Goal: Information Seeking & Learning: Learn about a topic

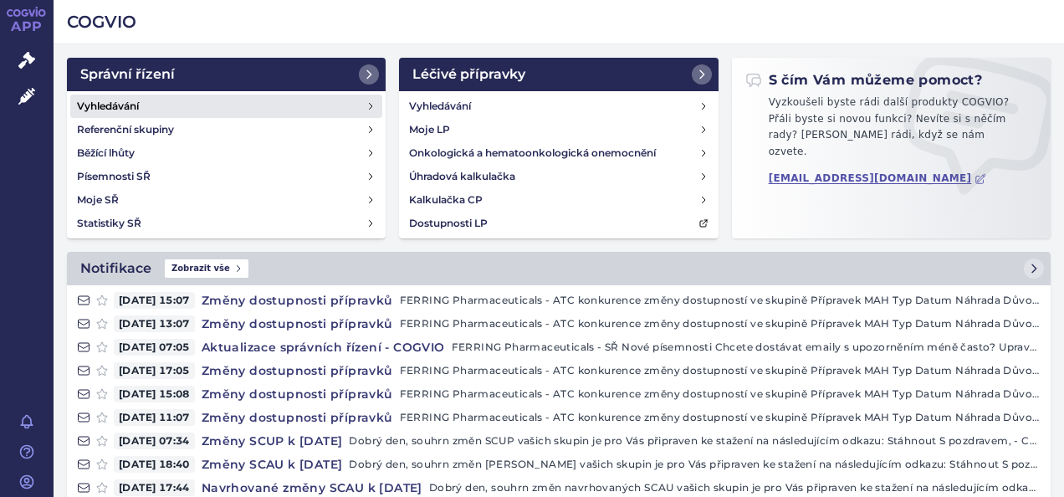
click at [119, 99] on h4 "Vyhledávání" at bounding box center [108, 106] width 62 height 17
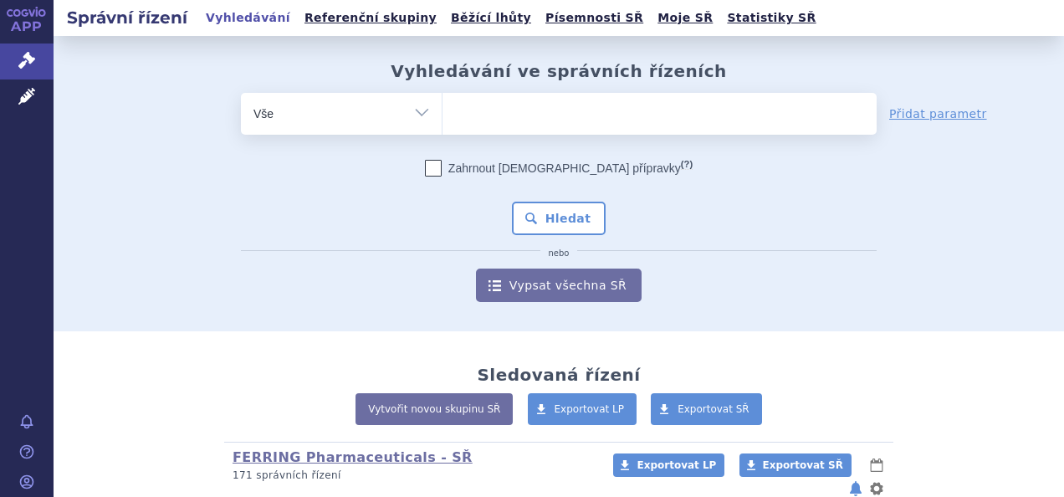
click at [520, 110] on ul at bounding box center [660, 110] width 434 height 35
click at [443, 110] on select at bounding box center [442, 113] width 1 height 42
click at [520, 110] on ul at bounding box center [660, 110] width 434 height 35
click at [443, 110] on select at bounding box center [442, 113] width 1 height 42
type input "ke"
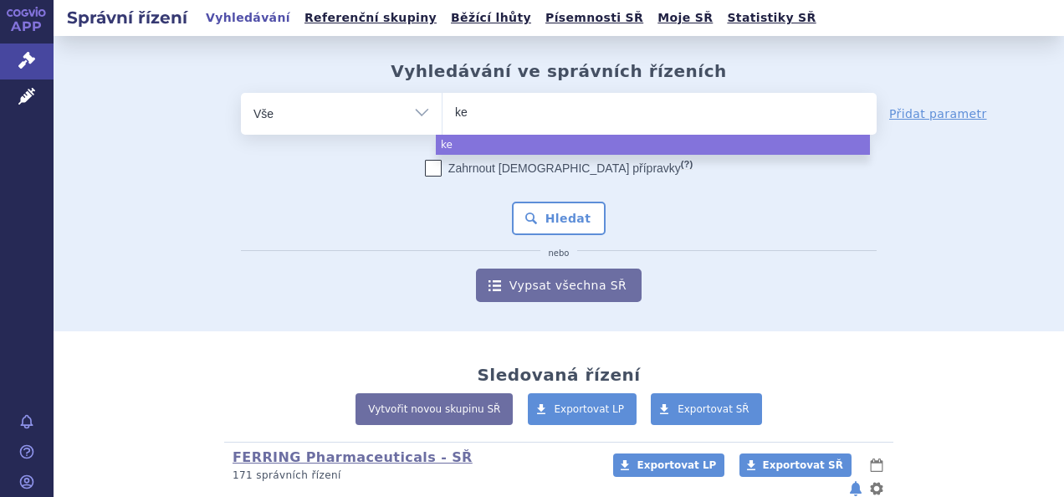
type input "key"
type input "keyt"
type input "keytr"
type input "keytru"
type input "keytrud"
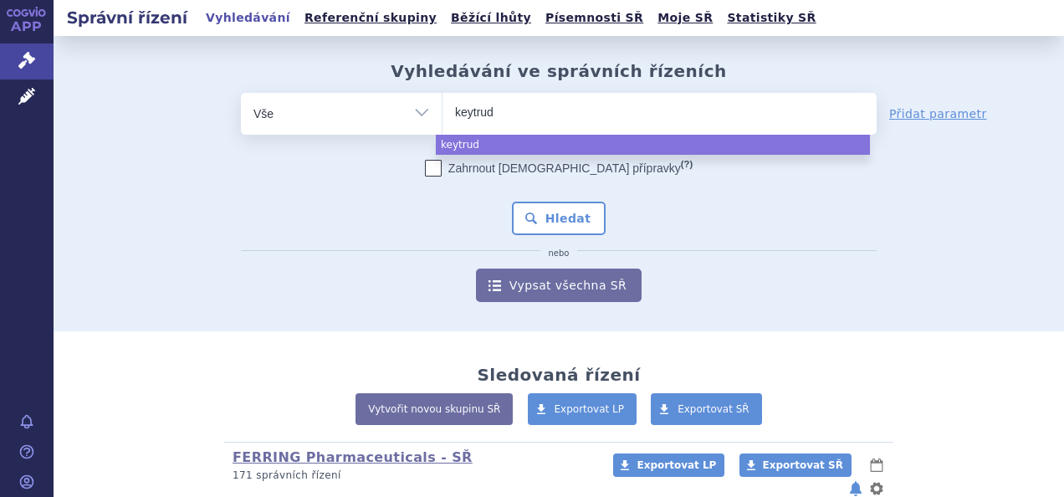
type input "[MEDICAL_DATA]"
select select "[MEDICAL_DATA]"
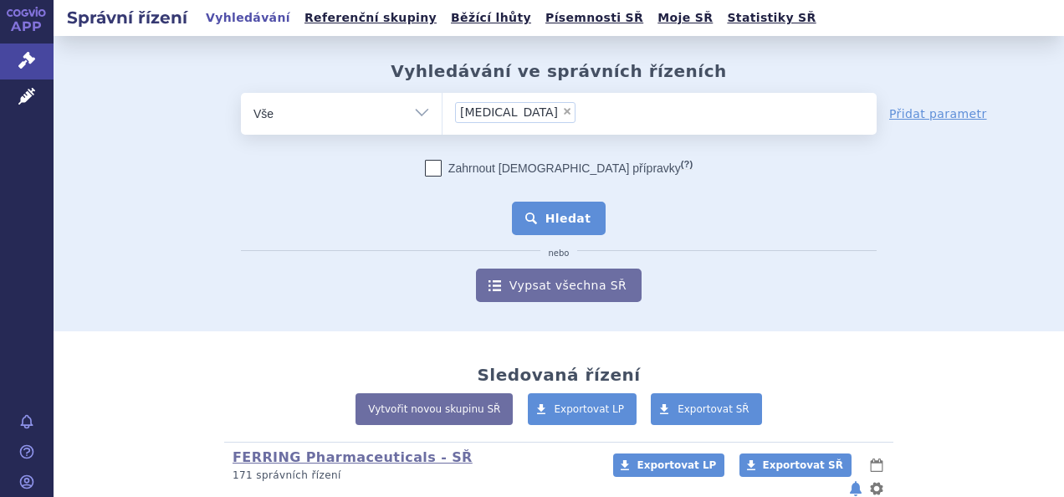
click at [562, 216] on button "Hledat" at bounding box center [559, 218] width 95 height 33
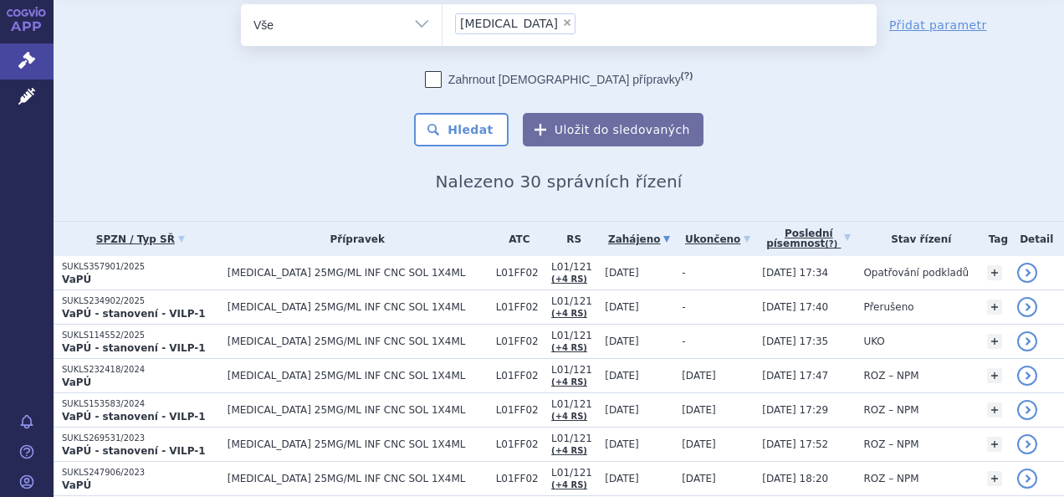
scroll to position [84, 0]
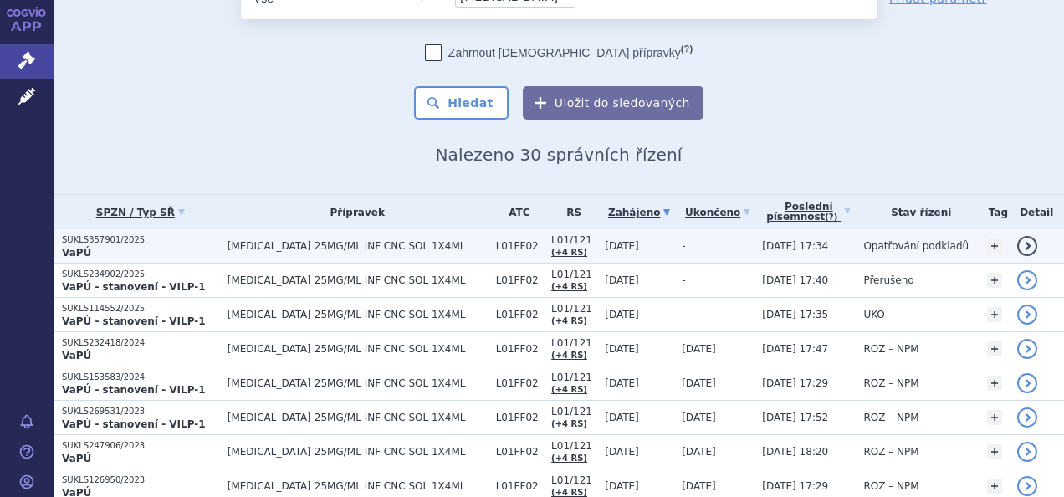
click at [93, 244] on p "SUKLS357901/2025" at bounding box center [140, 240] width 157 height 12
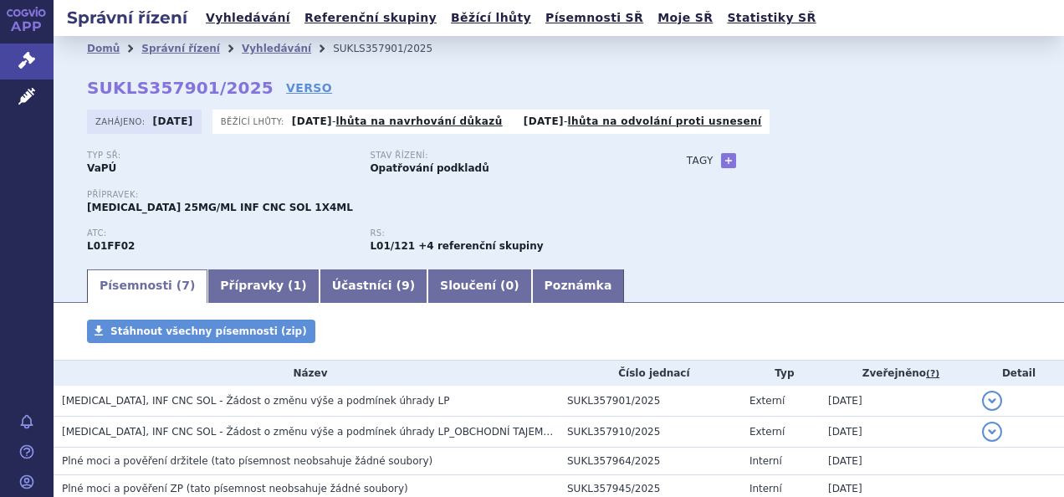
scroll to position [191, 0]
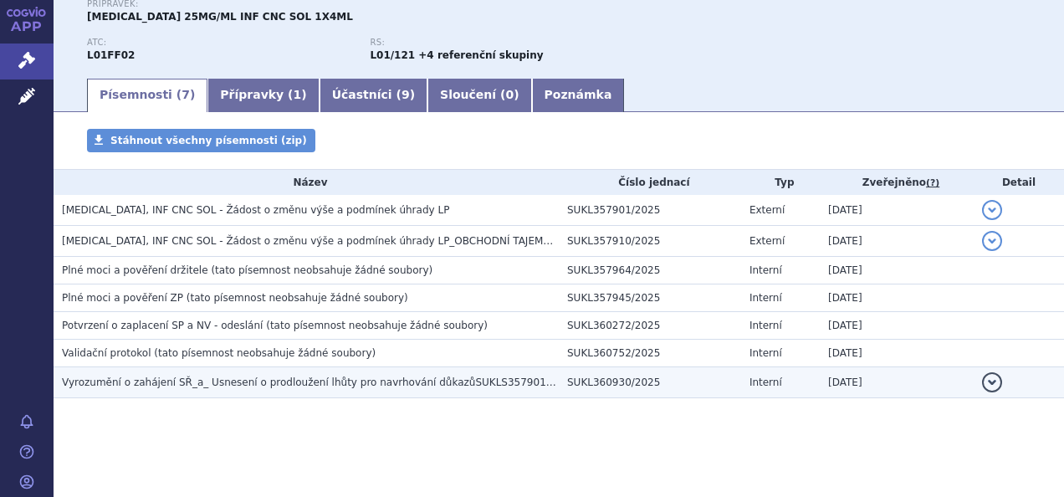
click at [304, 381] on span "Vyrozumění o zahájení SŘ_a_ Usnesení o prodloužení lhůty pro navrhování důkazůS…" at bounding box center [318, 382] width 513 height 12
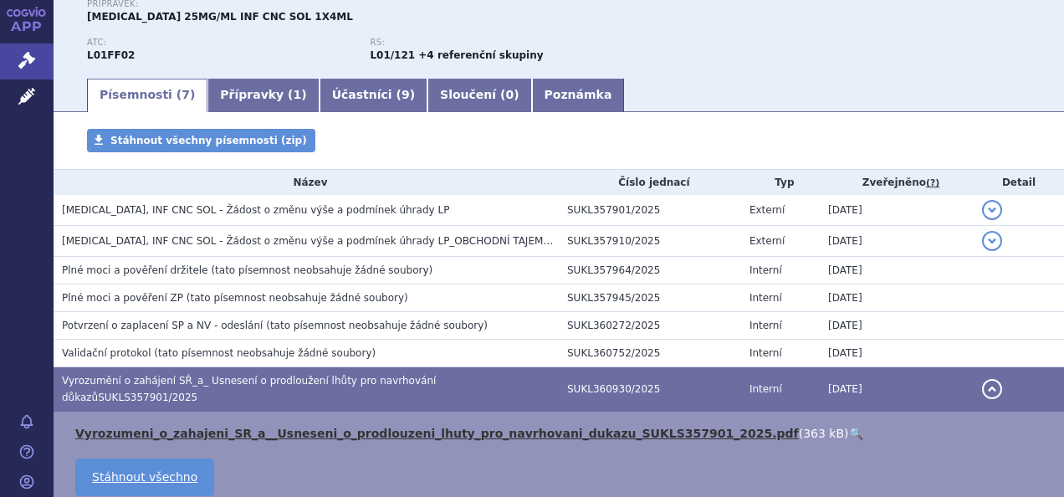
click at [259, 427] on link "Vyrozumeni_o_zahajeni_SR_a__Usneseni_o_prodlouzeni_lhuty_pro_navrhovani_dukazu_…" at bounding box center [437, 433] width 724 height 13
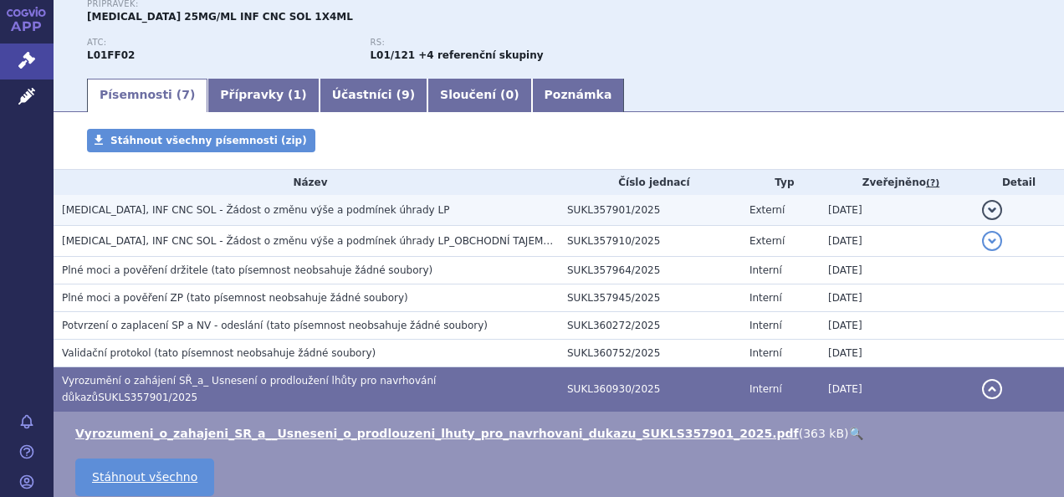
click at [254, 211] on span "KEYTRUDA, INF CNC SOL - Žádost o změnu výše a podmínek úhrady LP" at bounding box center [255, 210] width 387 height 12
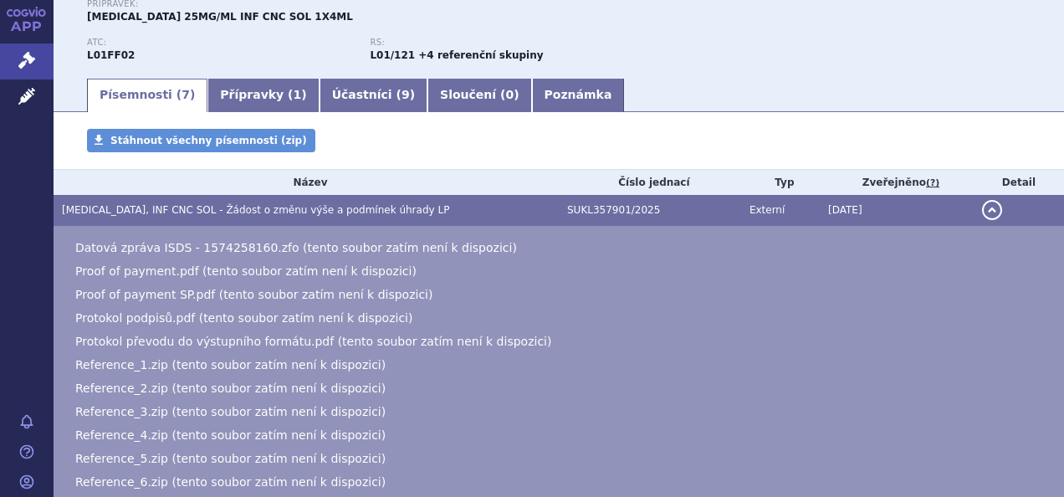
click at [145, 207] on span "KEYTRUDA, INF CNC SOL - Žádost o změnu výše a podmínek úhrady LP" at bounding box center [255, 210] width 387 height 12
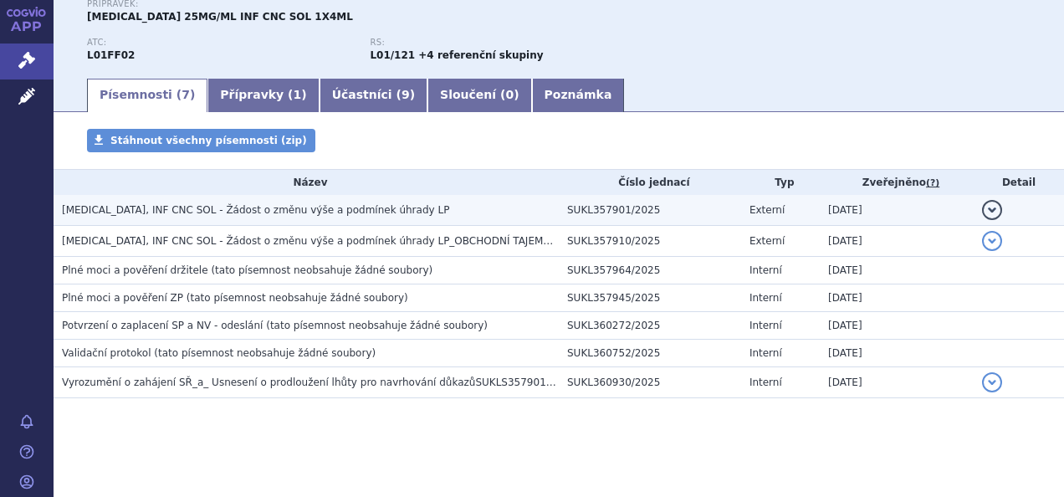
click at [145, 207] on span "KEYTRUDA, INF CNC SOL - Žádost o změnu výše a podmínek úhrady LP" at bounding box center [255, 210] width 387 height 12
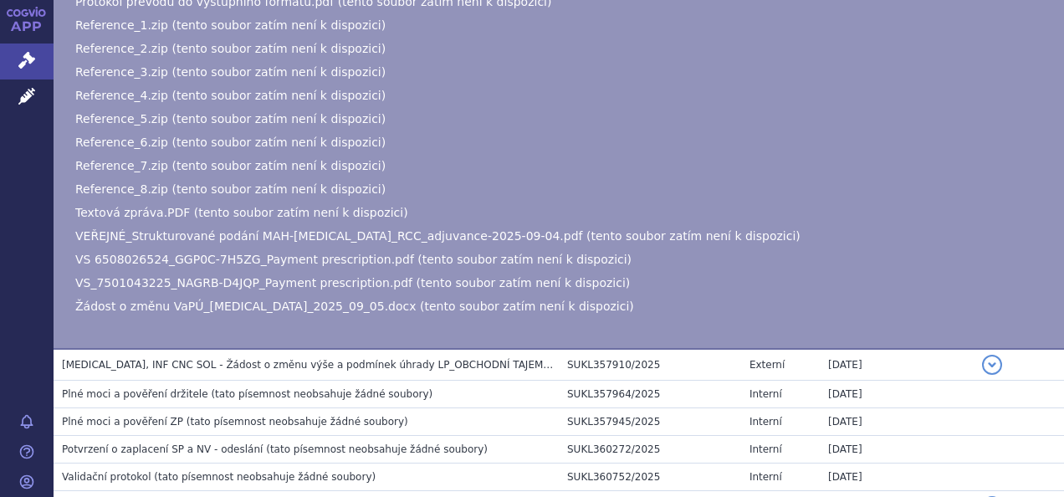
scroll to position [609, 0]
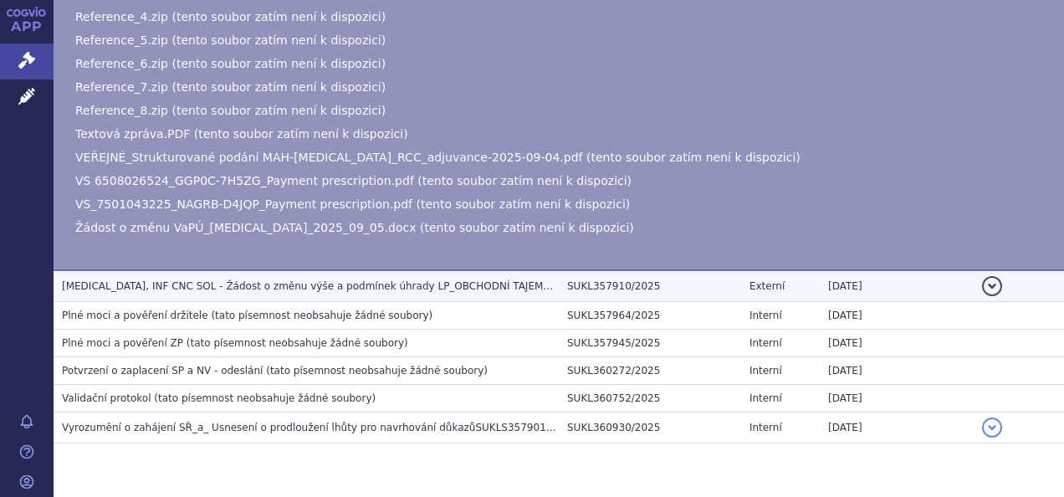
click at [161, 286] on span "KEYTRUDA, INF CNC SOL - Žádost o změnu výše a podmínek úhrady LP_OBCHODNÍ TAJEM…" at bounding box center [314, 286] width 504 height 12
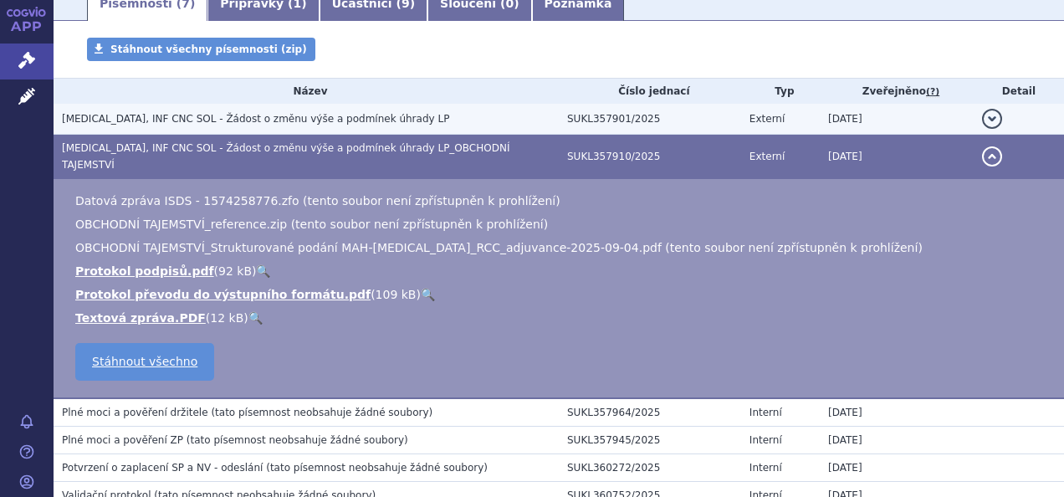
scroll to position [146, 0]
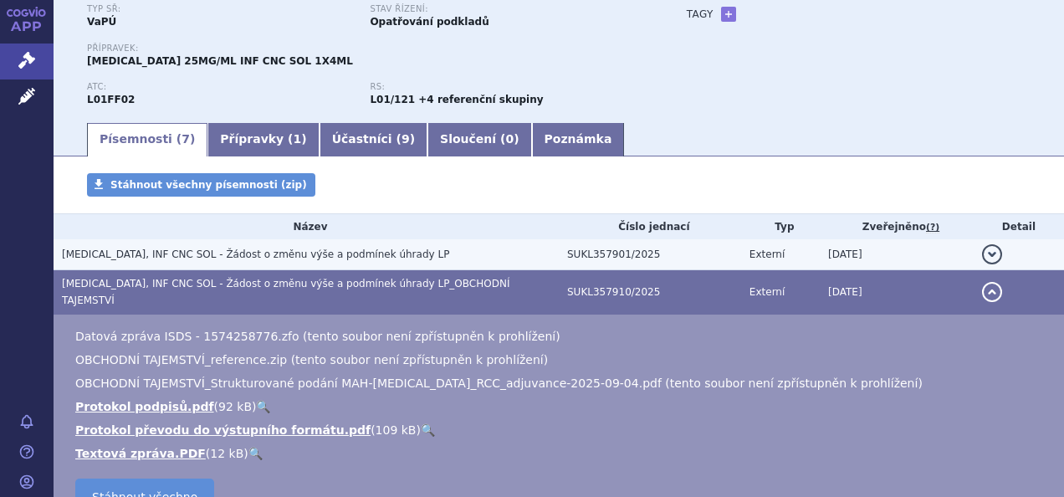
click at [156, 253] on span "KEYTRUDA, INF CNC SOL - Žádost o změnu výše a podmínek úhrady LP" at bounding box center [255, 254] width 387 height 12
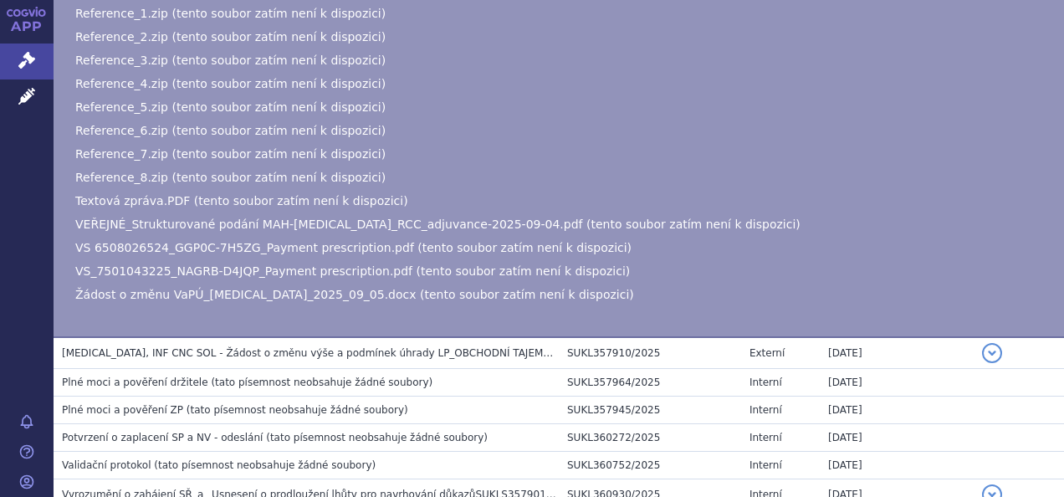
scroll to position [565, 0]
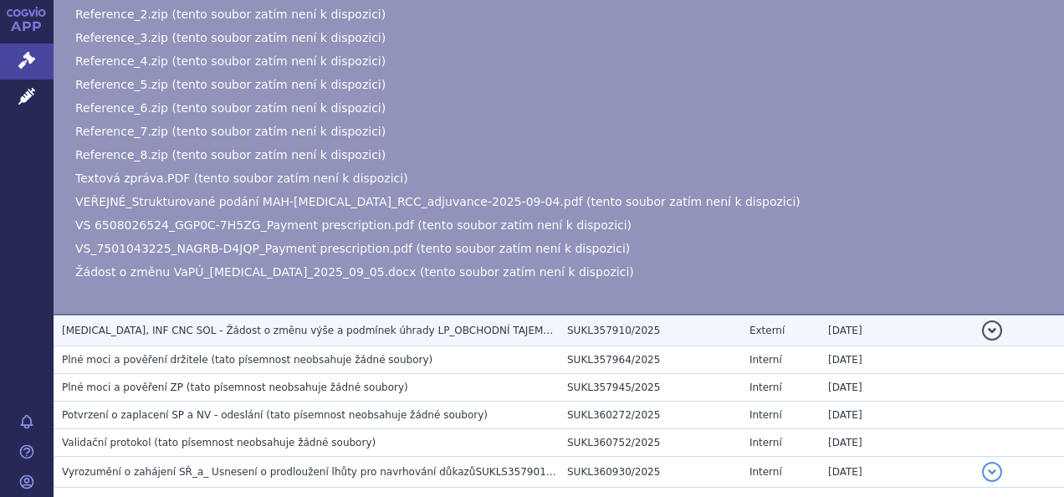
click at [368, 336] on span "KEYTRUDA, INF CNC SOL - Žádost o změnu výše a podmínek úhrady LP_OBCHODNÍ TAJEM…" at bounding box center [314, 331] width 504 height 12
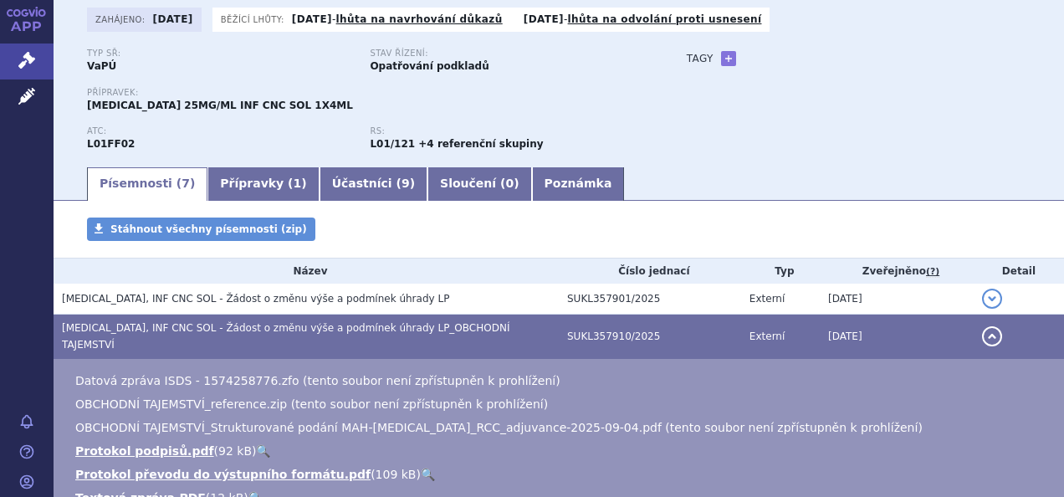
scroll to position [186, 0]
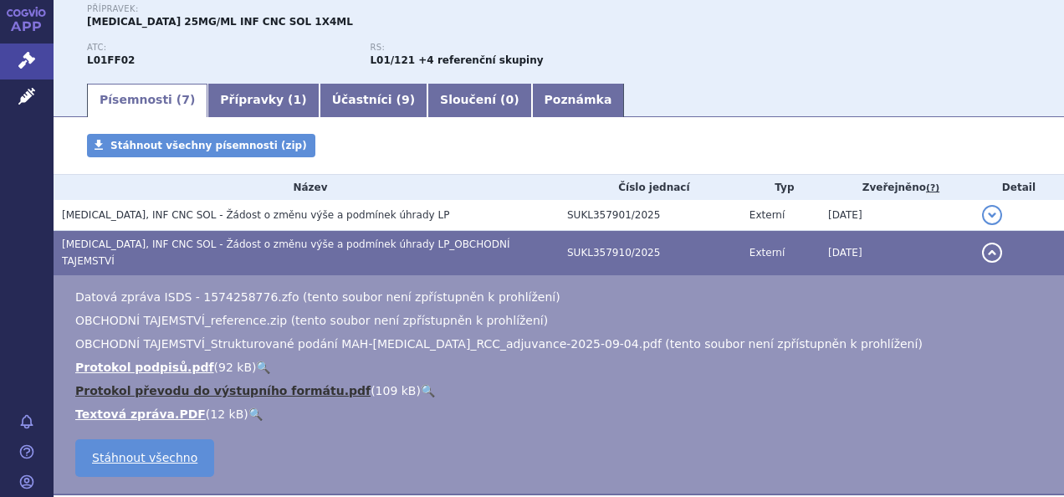
click at [207, 384] on link "Protokol převodu do výstupního formátu.pdf" at bounding box center [222, 390] width 295 height 13
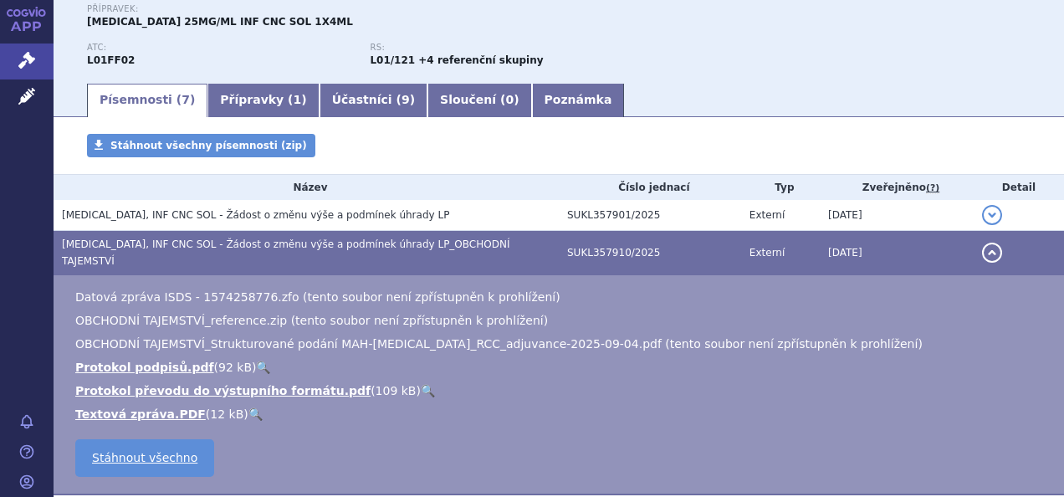
scroll to position [411, 0]
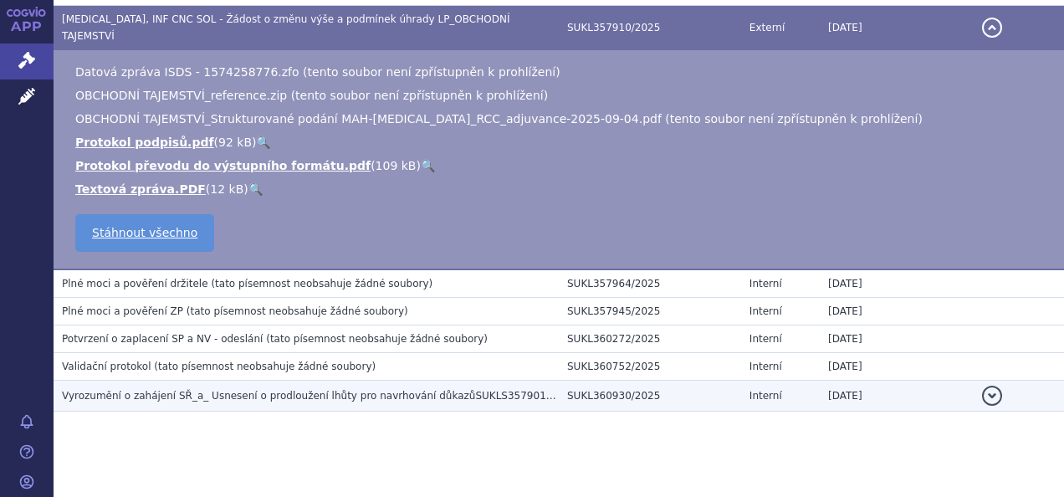
click at [124, 390] on span "Vyrozumění o zahájení SŘ_a_ Usnesení o prodloužení lhůty pro navrhování důkazůS…" at bounding box center [318, 396] width 513 height 12
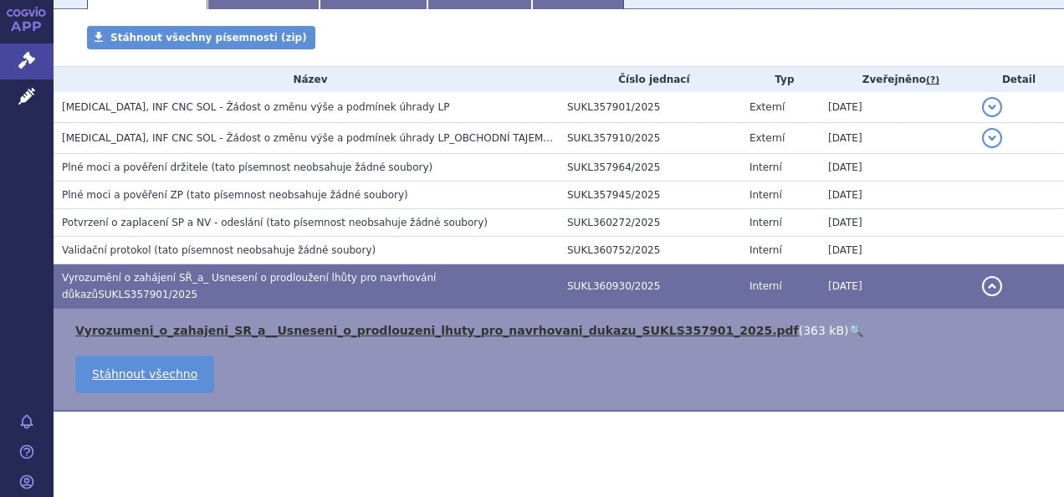
click at [172, 324] on link "Vyrozumeni_o_zahajeni_SR_a__Usneseni_o_prodlouzeni_lhuty_pro_navrhovani_dukazu_…" at bounding box center [437, 330] width 724 height 13
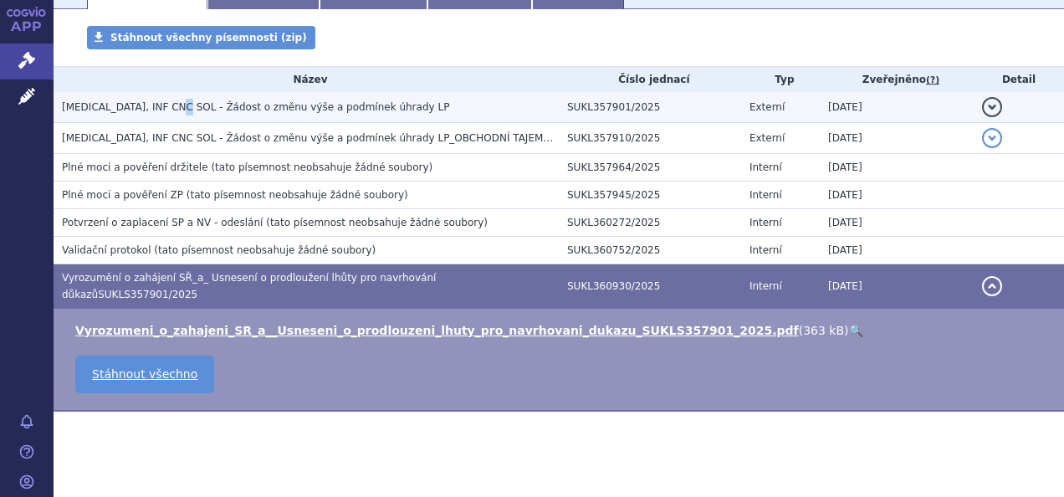
click at [177, 104] on span "KEYTRUDA, INF CNC SOL - Žádost o změnu výše a podmínek úhrady LP" at bounding box center [255, 107] width 387 height 12
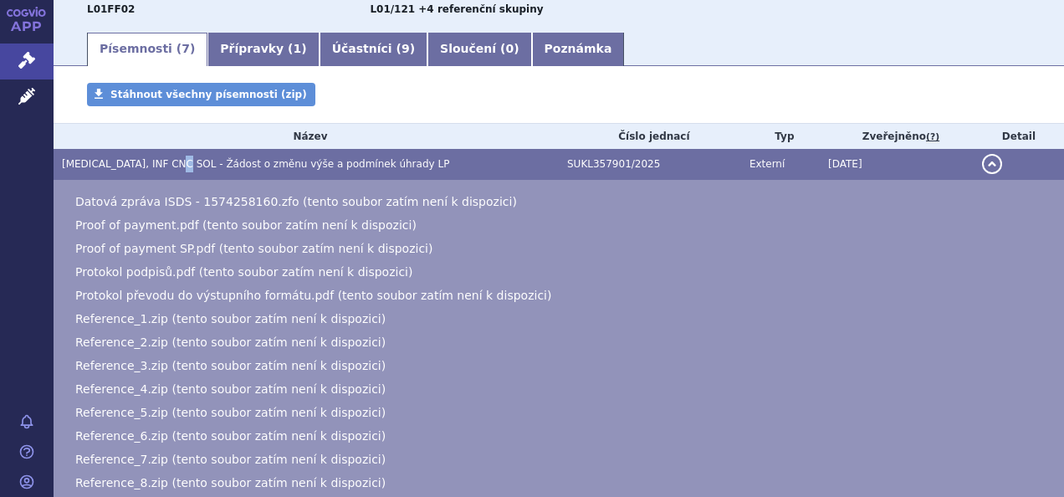
scroll to position [236, 0]
click at [664, 321] on li "Reference_1.zip (tento soubor zatím není k dispozici)" at bounding box center [561, 319] width 972 height 17
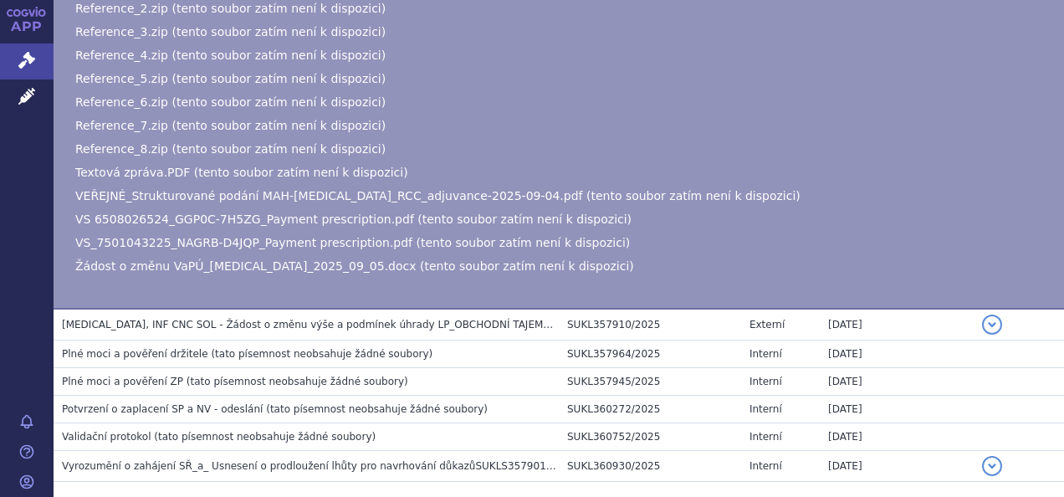
scroll to position [654, 0]
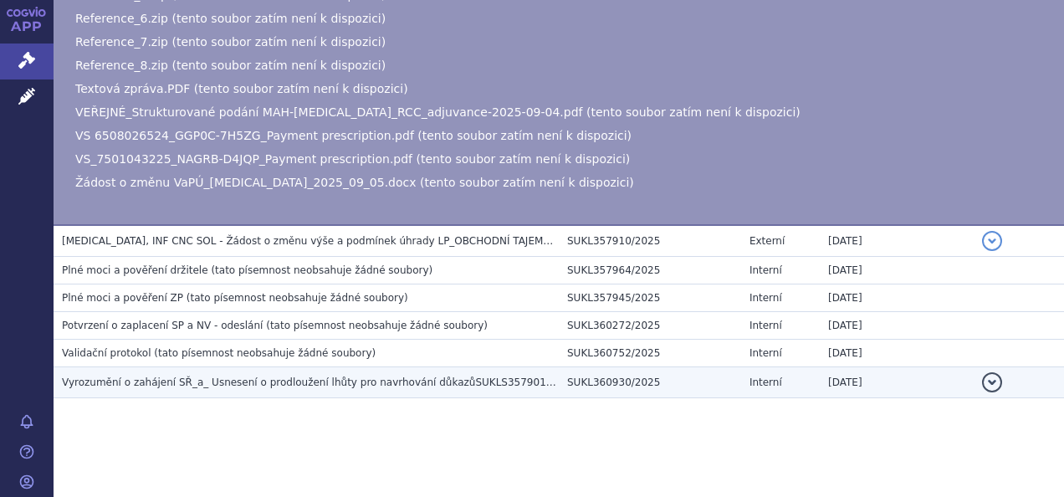
click at [472, 384] on span "Vyrozumění o zahájení SŘ_a_ Usnesení o prodloužení lhůty pro navrhování důkazůS…" at bounding box center [318, 382] width 513 height 12
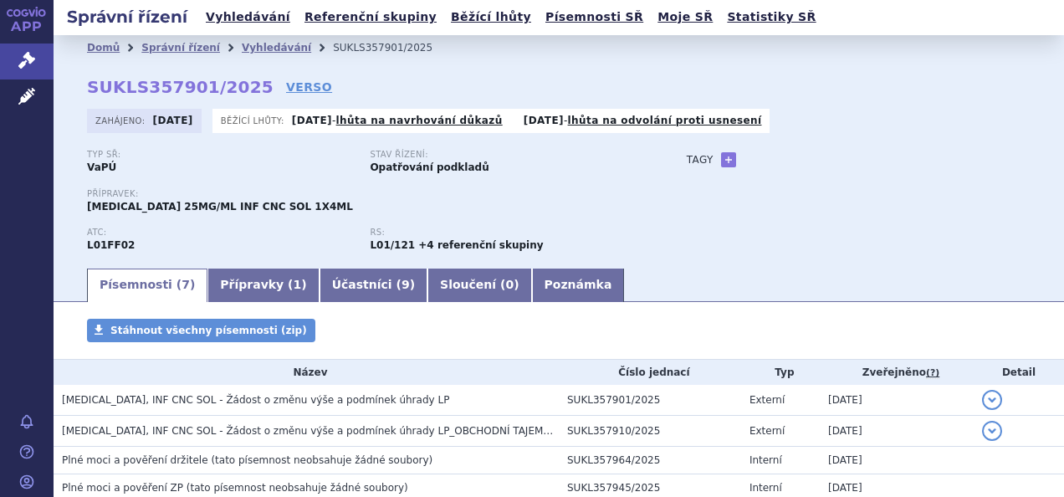
scroll to position [0, 0]
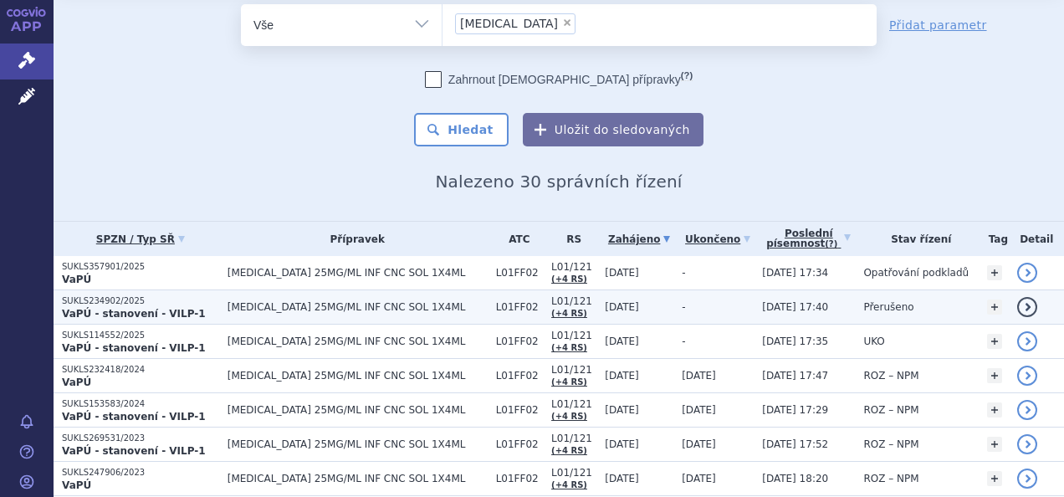
scroll to position [84, 0]
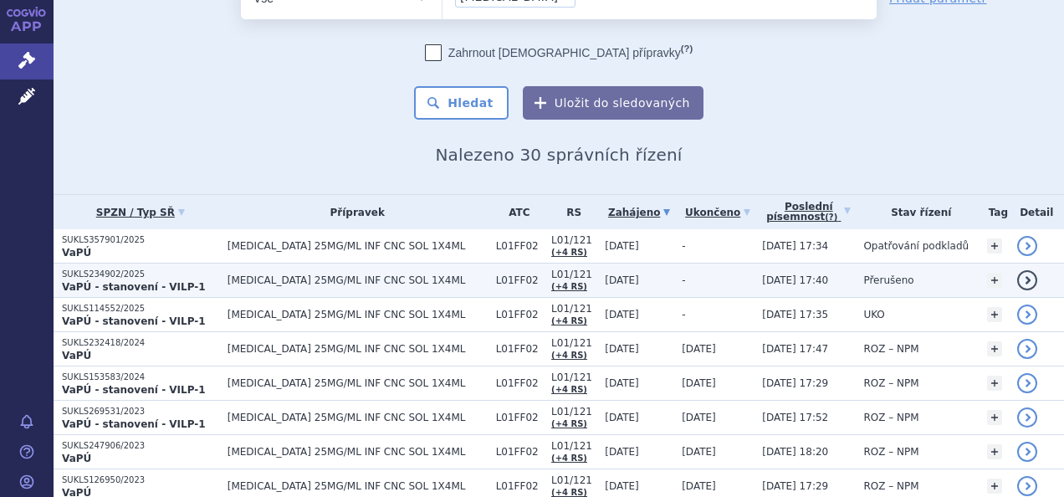
click at [190, 276] on p "SUKLS234902/2025" at bounding box center [140, 275] width 157 height 12
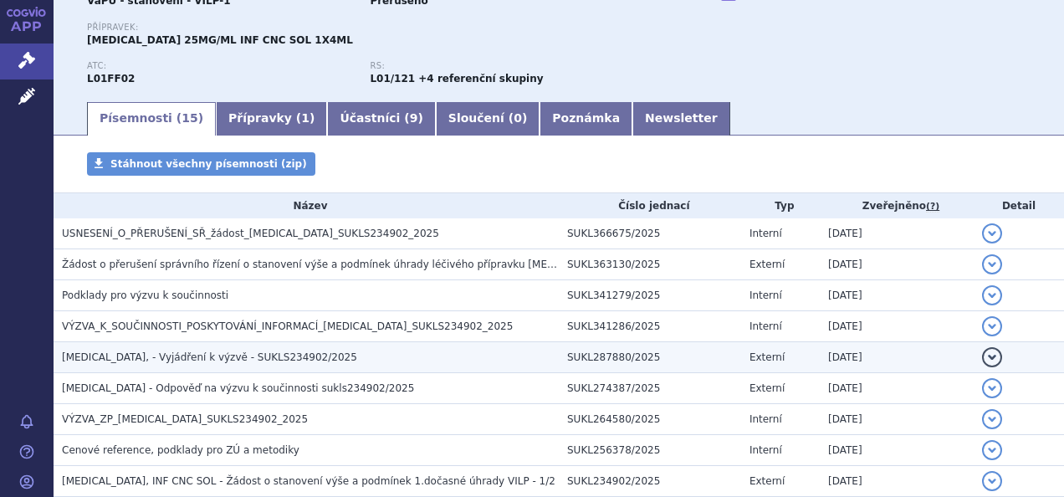
scroll to position [418, 0]
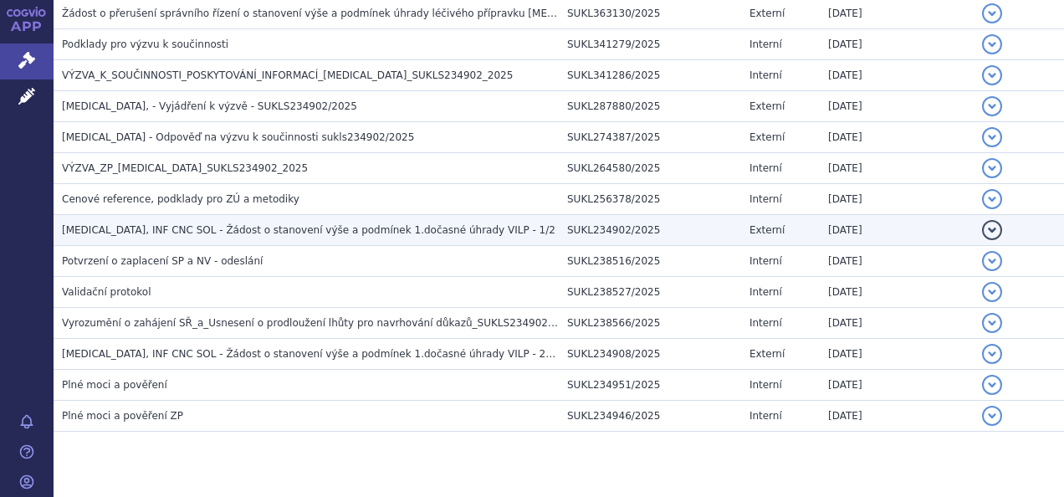
click at [390, 229] on span "[MEDICAL_DATA], INF CNC SOL - Žádost o stanovení výše a podmínek 1.dočasné úhra…" at bounding box center [309, 230] width 494 height 12
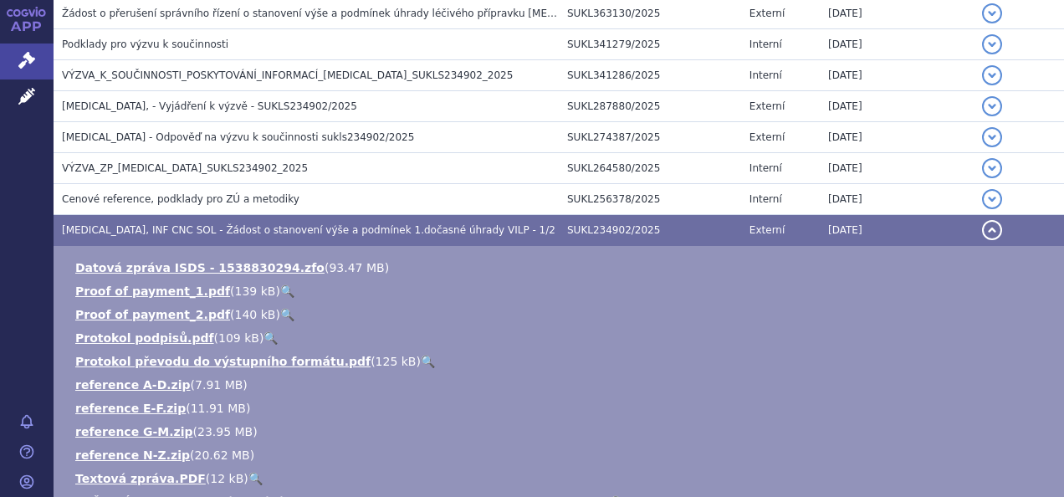
scroll to position [502, 0]
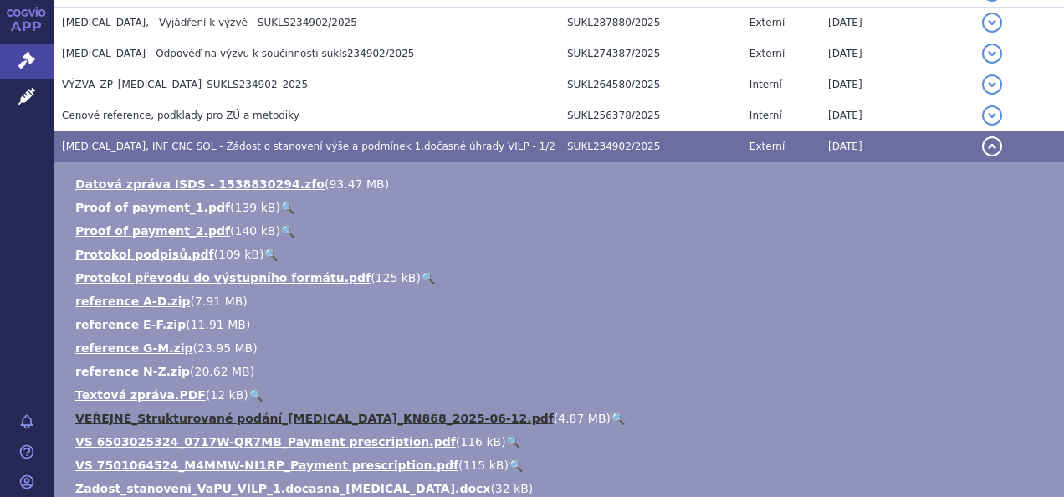
click at [305, 418] on link "VEŘEJNÉ_Strukturované podání_[MEDICAL_DATA]_KN868_2025-06-12.pdf" at bounding box center [314, 418] width 479 height 13
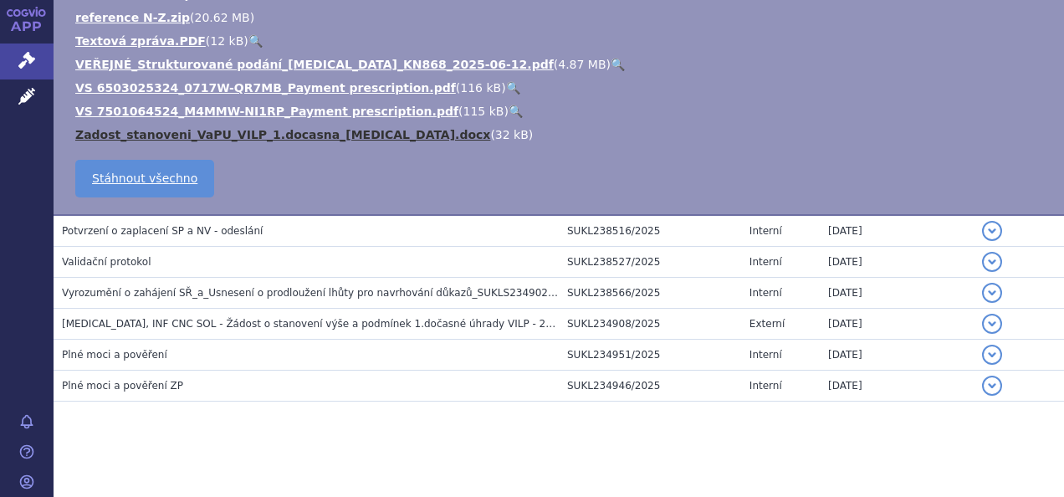
scroll to position [857, 0]
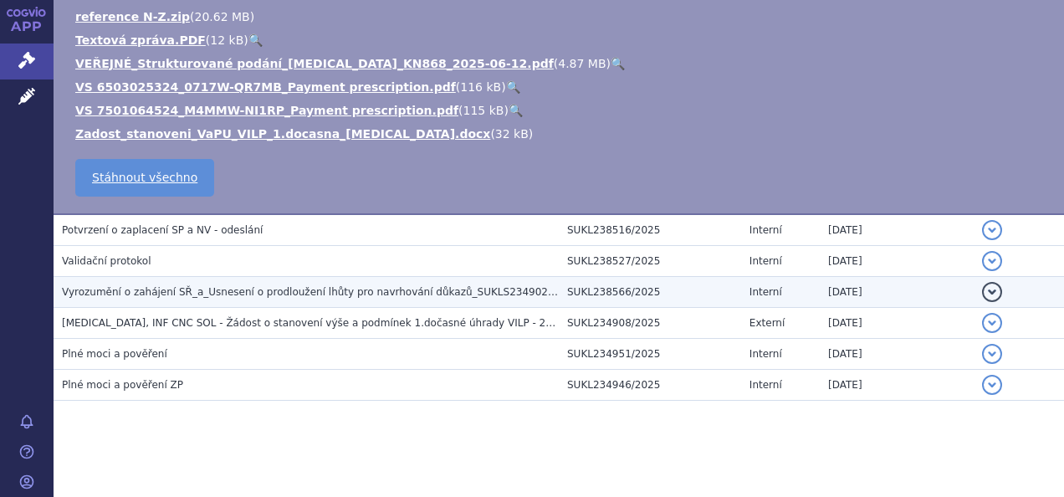
click at [324, 286] on span "Vyrozumění o zahájení SŘ_a_Usnesení o prodloužení lhůty pro navrhování důkazů_S…" at bounding box center [319, 292] width 515 height 12
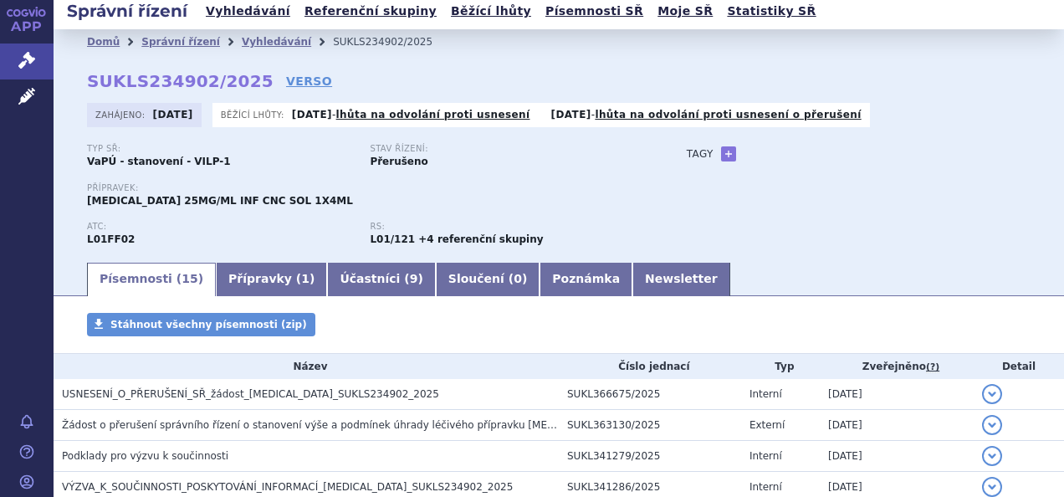
scroll to position [0, 0]
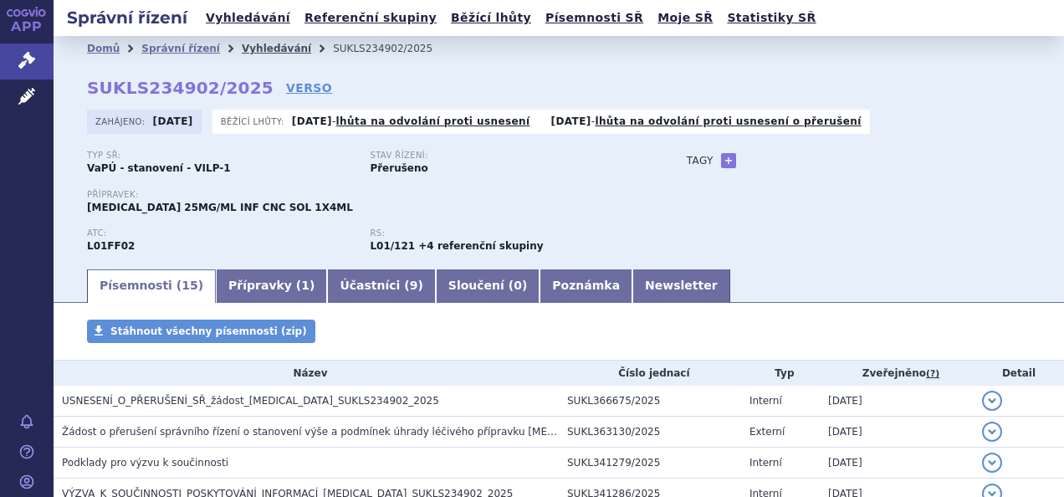
click at [268, 50] on link "Vyhledávání" at bounding box center [276, 49] width 69 height 12
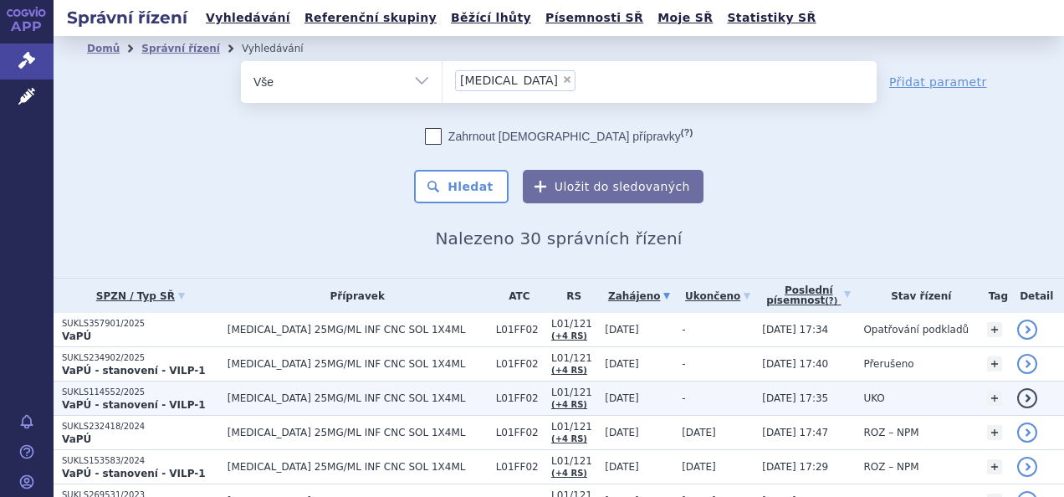
click at [172, 404] on strong "VaPÚ - stanovení - VILP-1" at bounding box center [134, 405] width 144 height 12
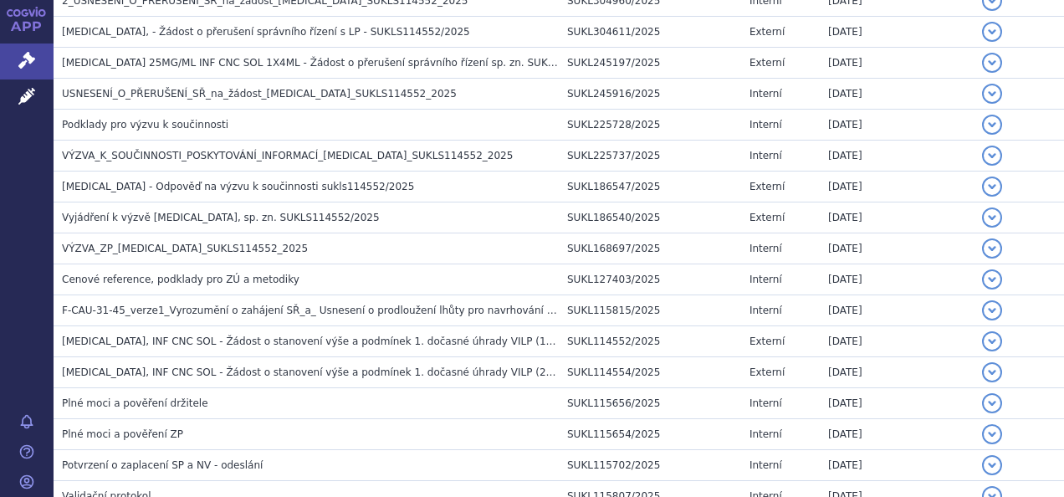
scroll to position [669, 0]
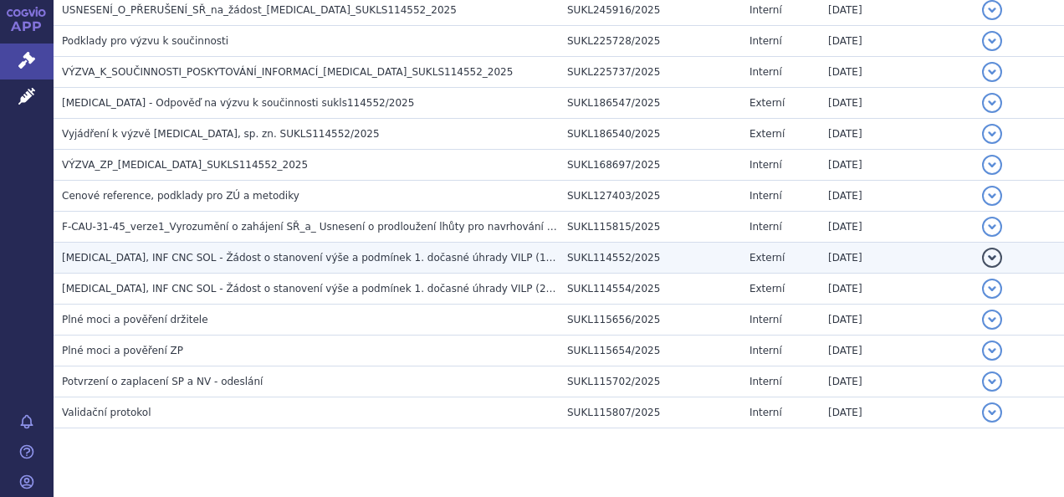
click at [238, 255] on span "[MEDICAL_DATA], INF CNC SOL - Žádost o stanovení výše a podmínek 1. dočasné úhr…" at bounding box center [311, 258] width 498 height 12
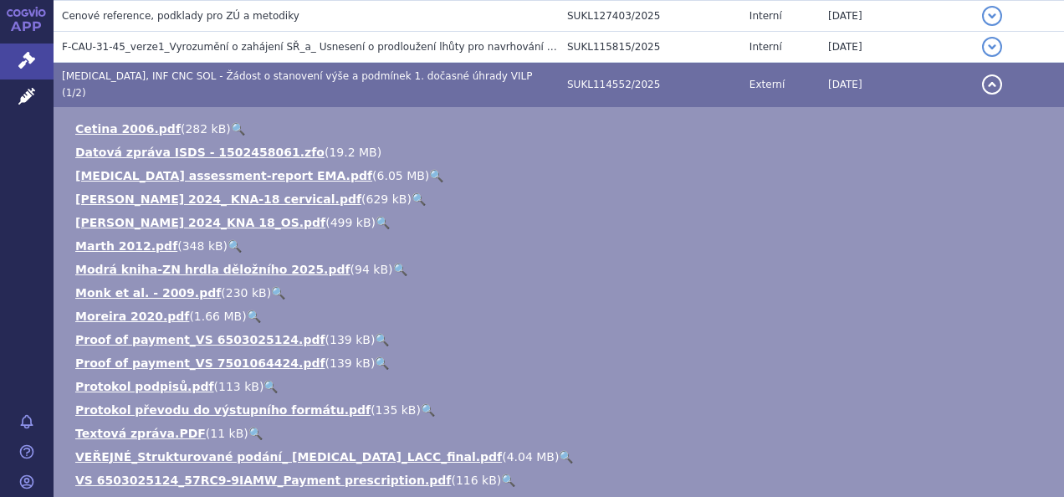
scroll to position [920, 0]
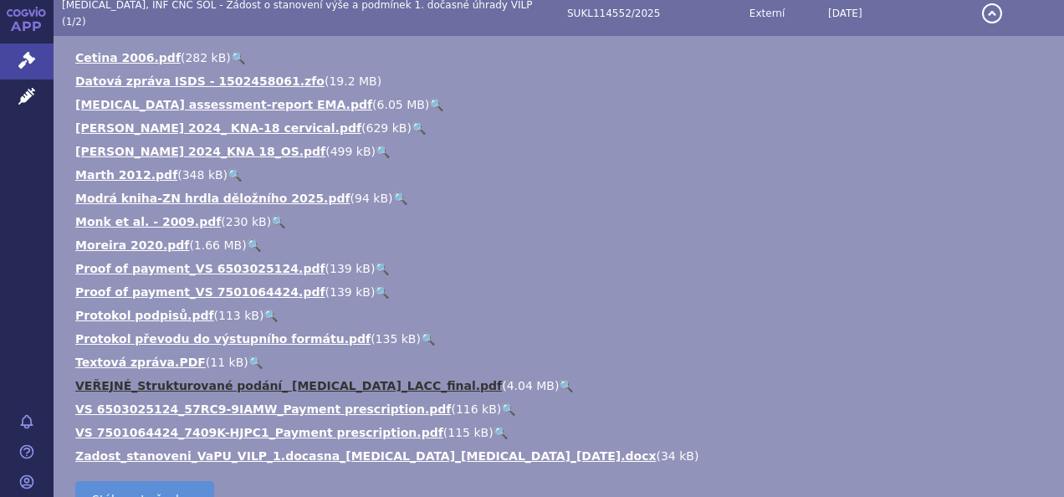
click at [311, 379] on link "VEŘEJNÉ_Strukturované podání_ Keytruda_LACC_final.pdf" at bounding box center [288, 385] width 427 height 13
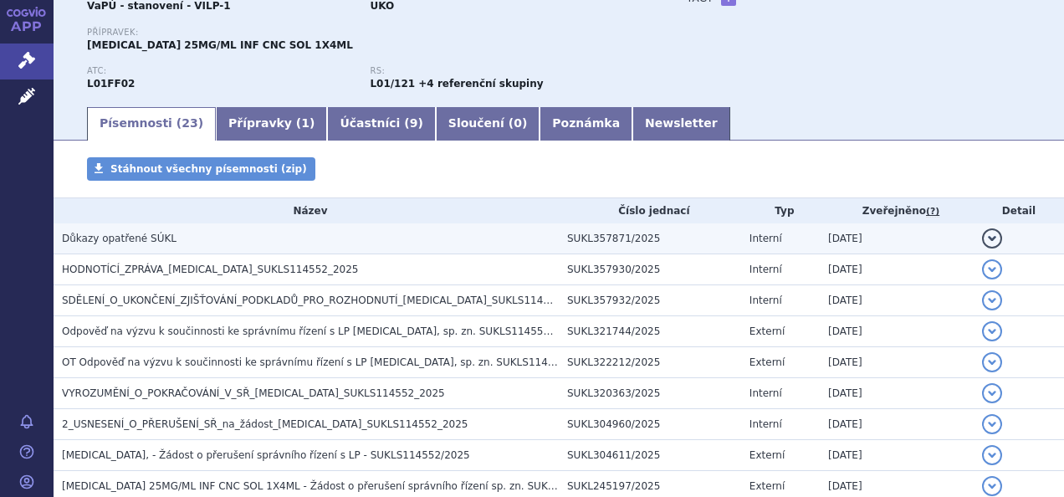
scroll to position [167, 0]
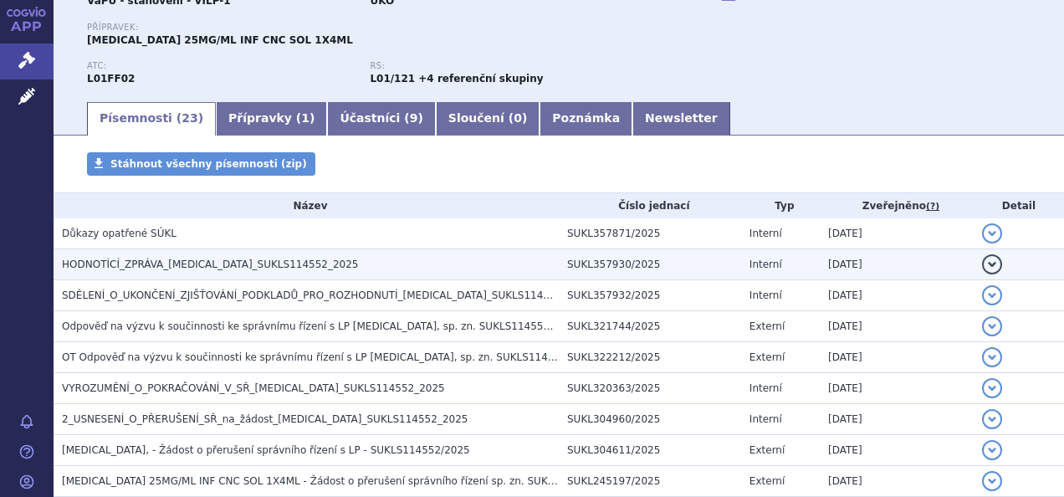
click at [127, 264] on span "HODNOTÍCÍ_ZPRÁVA_KEYTRUDA_SUKLS114552_2025" at bounding box center [210, 265] width 297 height 12
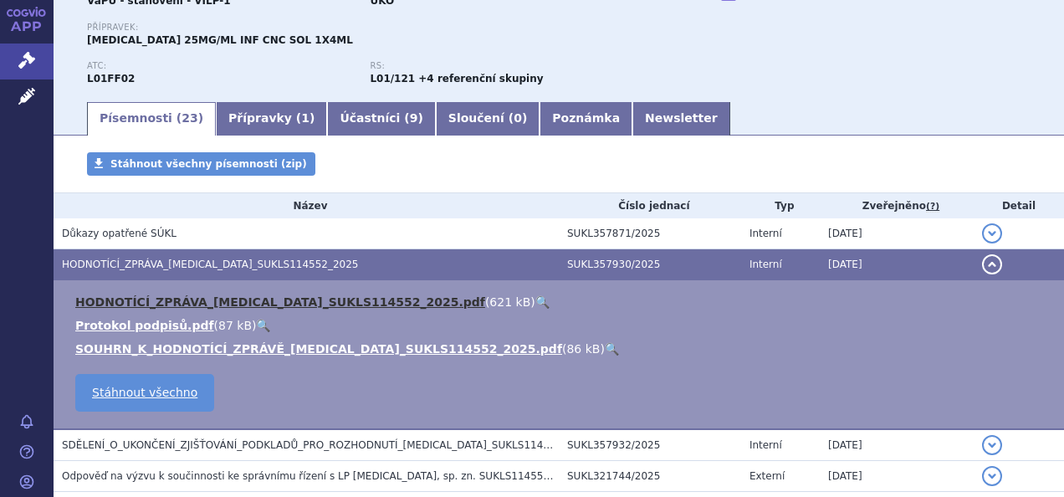
click at [125, 295] on link "HODNOTÍCÍ_ZPRÁVA_KEYTRUDA_SUKLS114552_2025.pdf" at bounding box center [280, 301] width 410 height 13
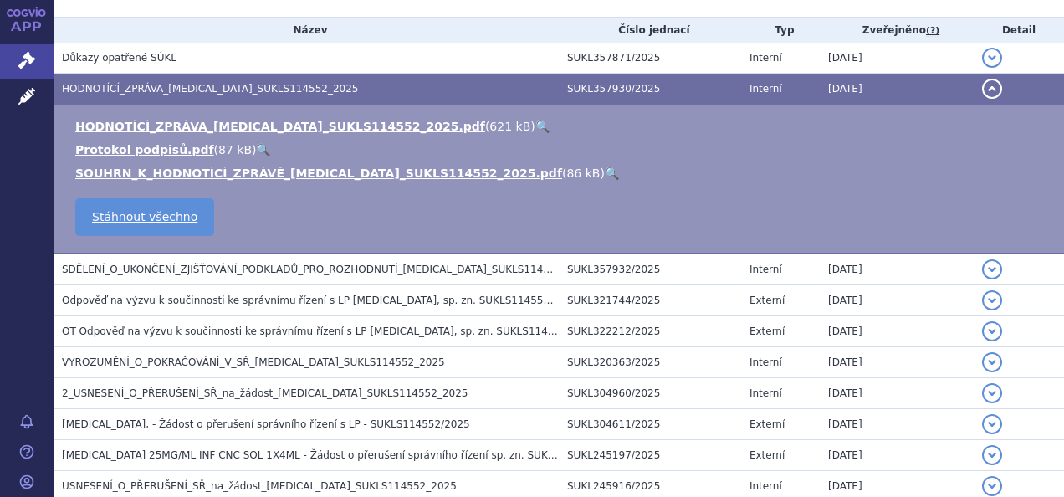
scroll to position [0, 0]
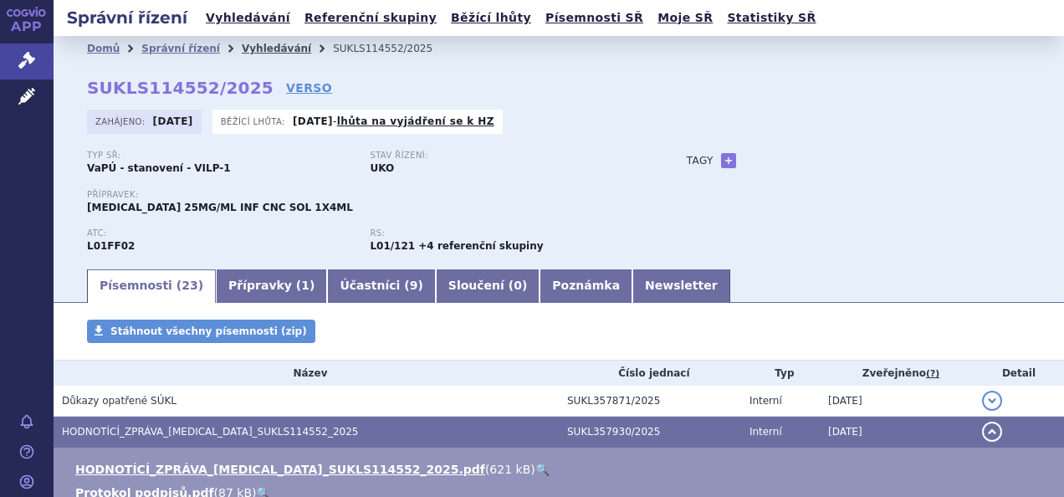
click at [260, 44] on link "Vyhledávání" at bounding box center [276, 49] width 69 height 12
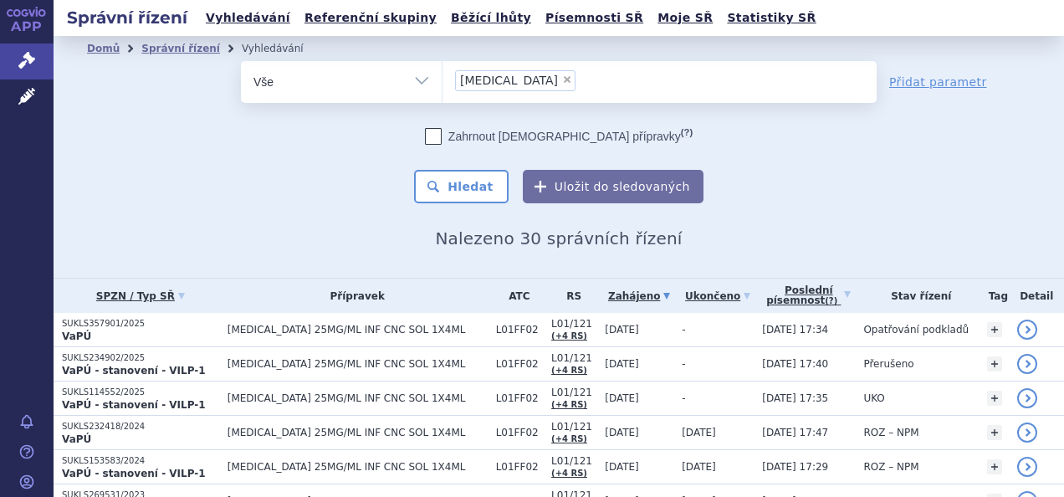
click at [562, 74] on span "×" at bounding box center [567, 79] width 10 height 10
click at [443, 74] on select "keytruda" at bounding box center [442, 81] width 1 height 42
select select
click at [502, 74] on ul at bounding box center [660, 78] width 434 height 35
click at [443, 74] on select "keytruda" at bounding box center [442, 81] width 1 height 42
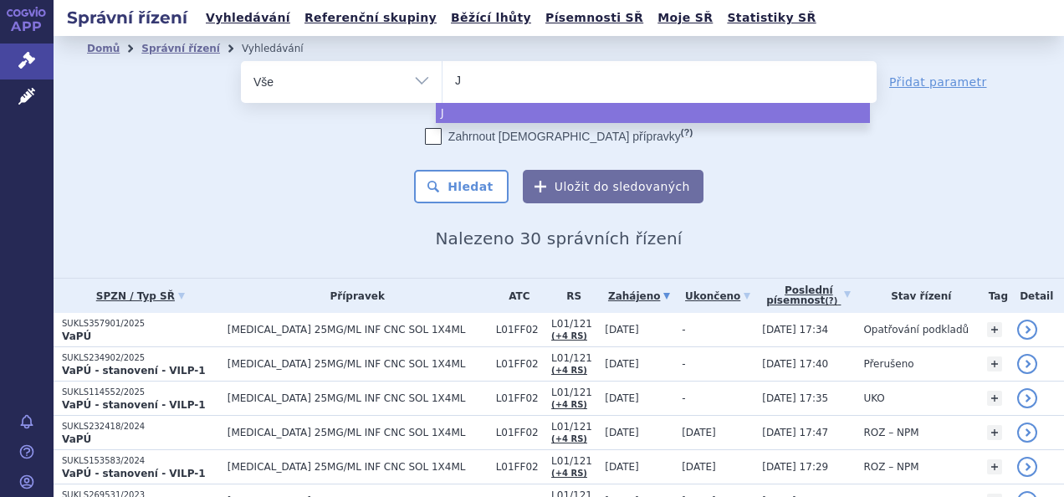
type input "Je"
type input "Jem"
type input "Jemp"
type input "Jempe"
type input "Jemper"
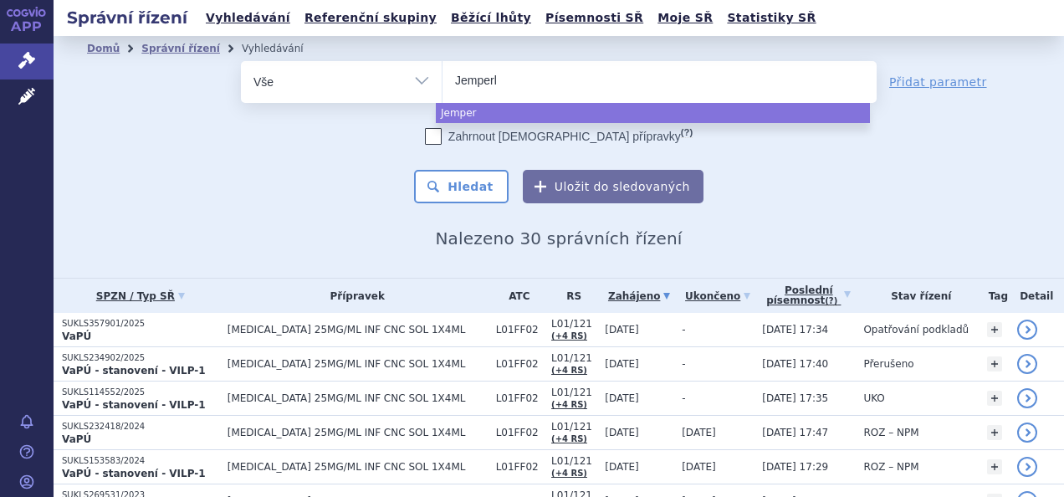
type input "[MEDICAL_DATA]"
select select "Jemperli"
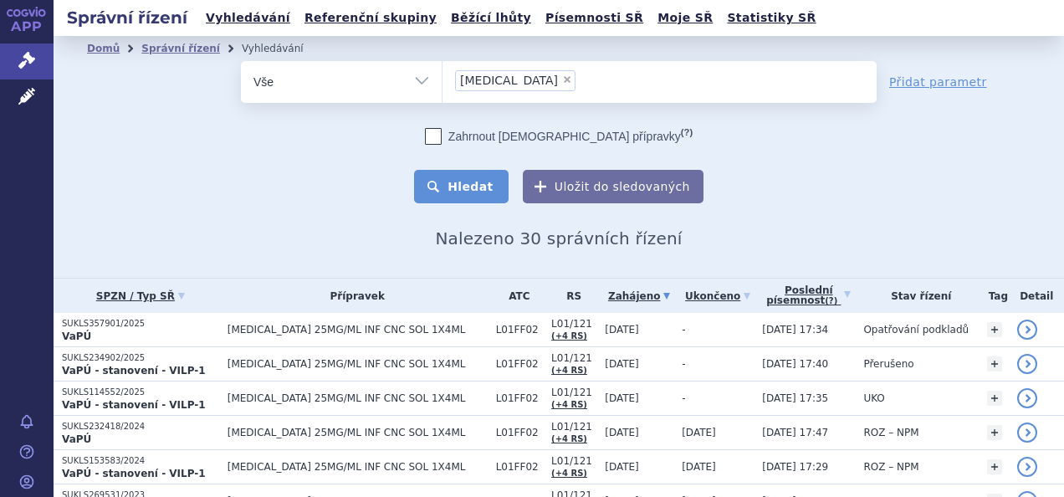
click at [482, 187] on button "Hledat" at bounding box center [461, 186] width 95 height 33
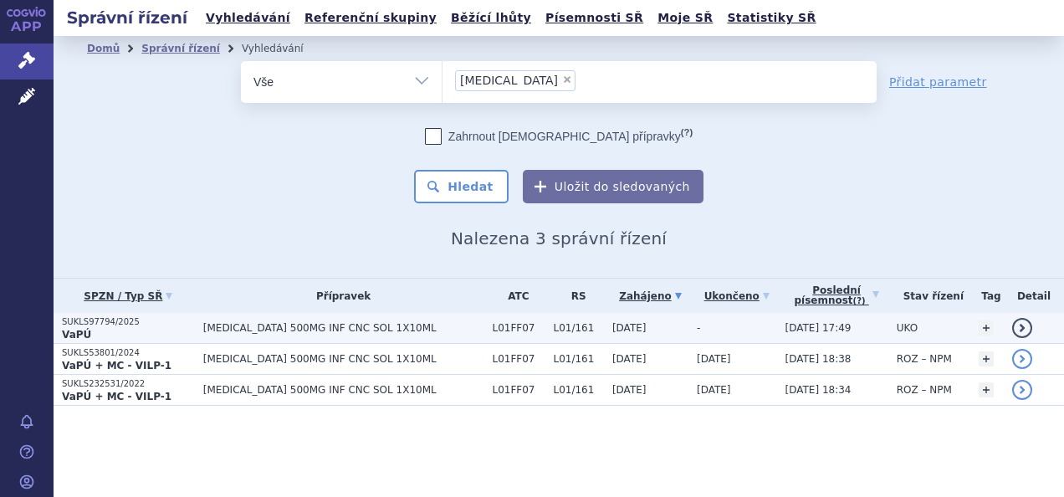
click at [128, 320] on p "SUKLS97794/2025" at bounding box center [128, 322] width 133 height 12
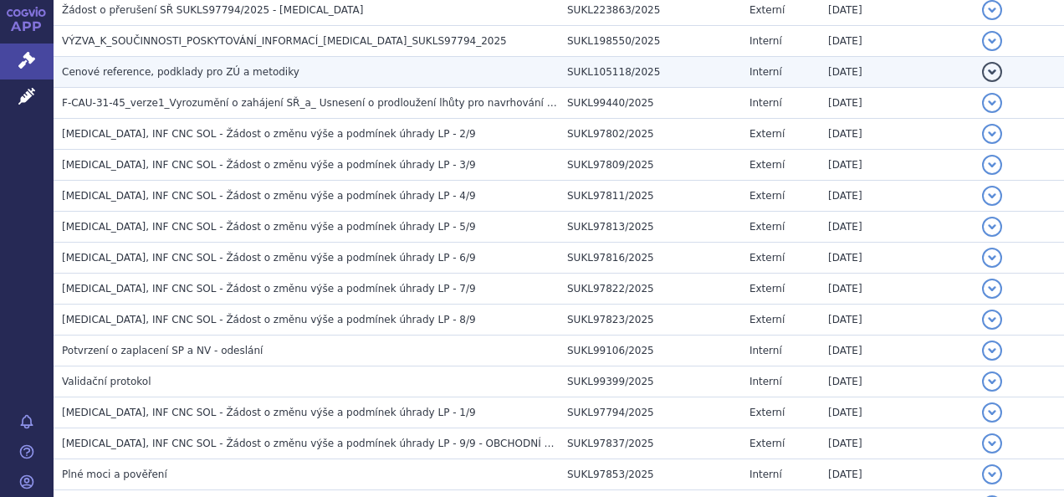
scroll to position [787, 0]
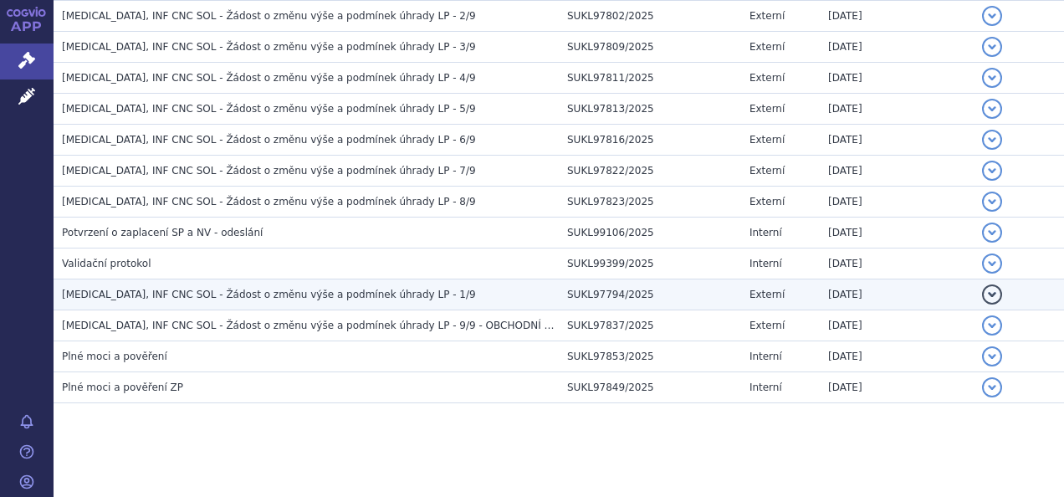
click at [177, 295] on span "[MEDICAL_DATA], INF CNC SOL - Žádost o změnu výše a podmínek úhrady LP - 1/9" at bounding box center [269, 295] width 414 height 12
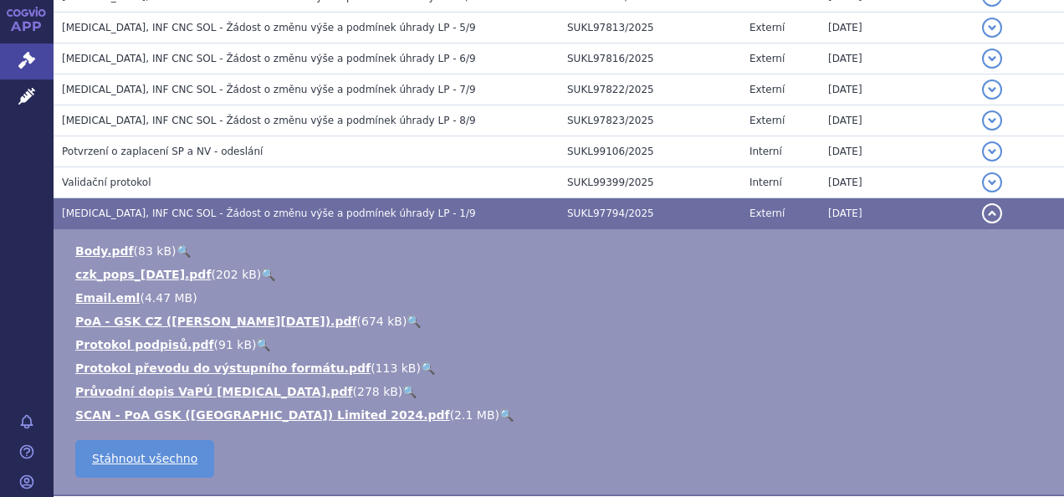
scroll to position [871, 0]
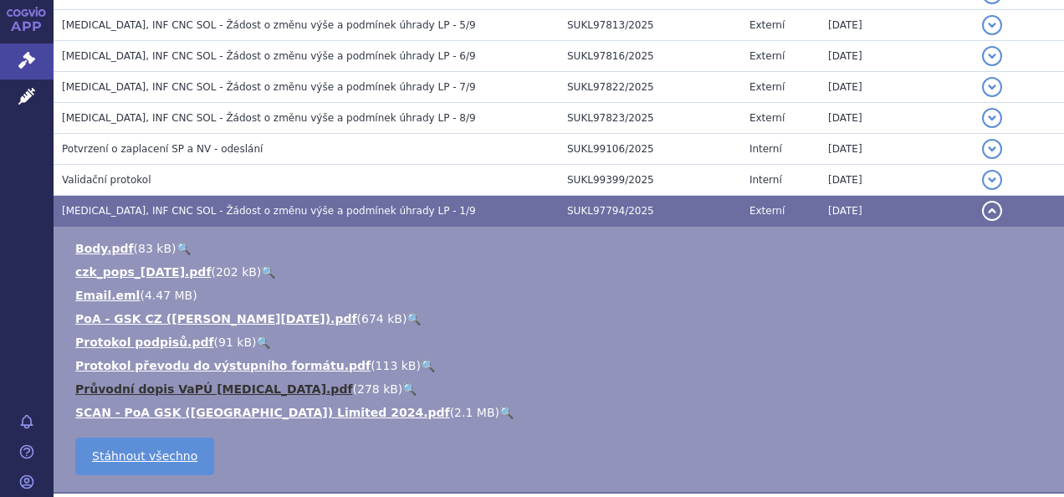
click at [202, 385] on link "Průvodní dopis VaPÚ [MEDICAL_DATA].pdf" at bounding box center [214, 388] width 278 height 13
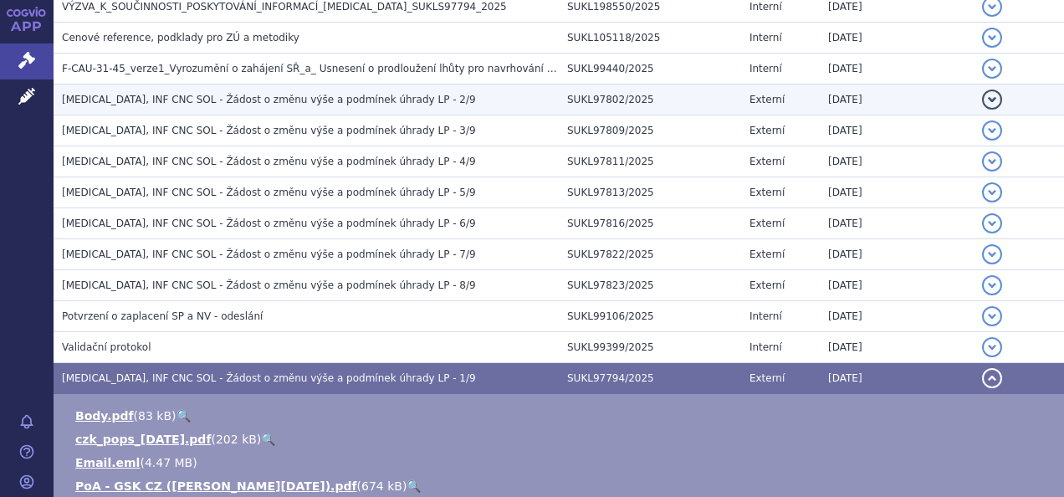
click at [336, 96] on span "JEMPERLI, INF CNC SOL - Žádost o změnu výše a podmínek úhrady LP - 2/9" at bounding box center [269, 100] width 414 height 12
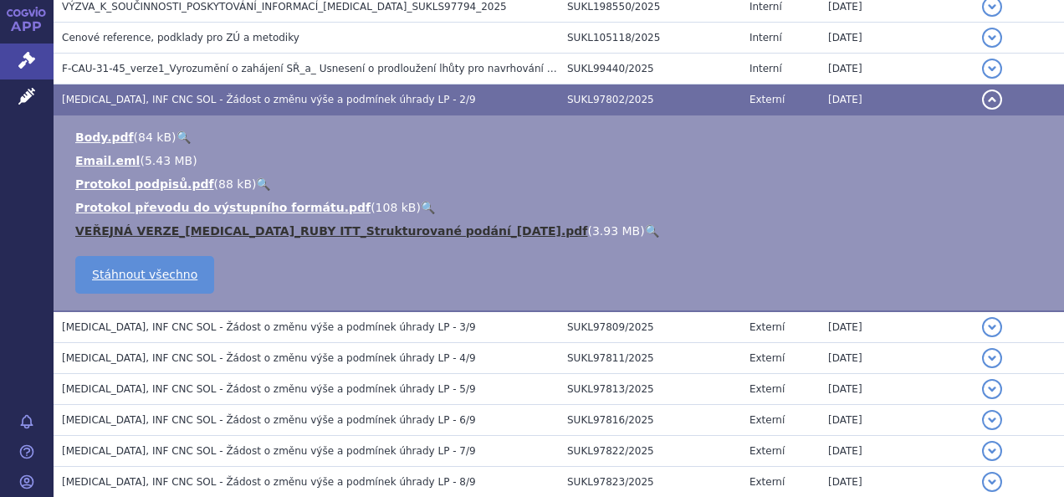
click at [213, 229] on link "VEŘEJNÁ VERZE_Jemperli_RUBY ITT_Strukturované podání_2025-03-04.pdf" at bounding box center [331, 230] width 512 height 13
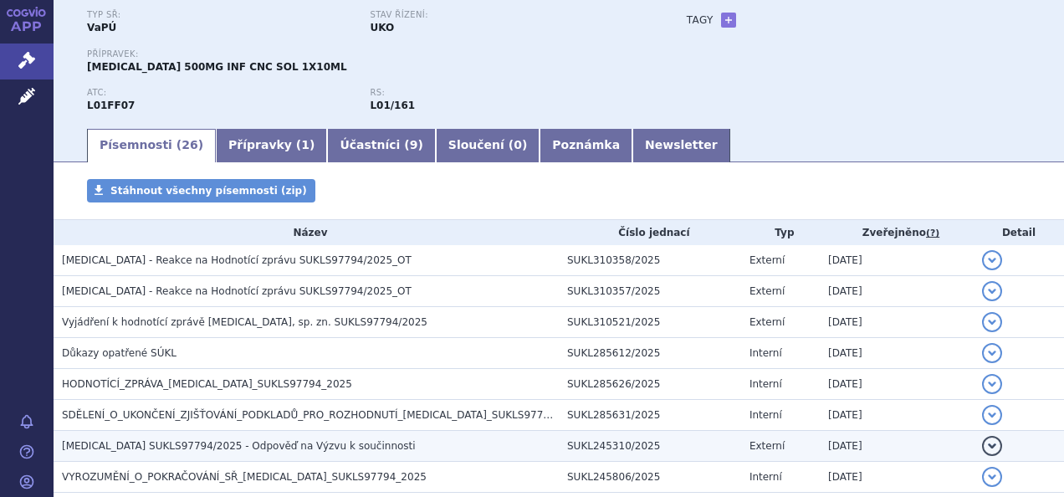
scroll to position [0, 0]
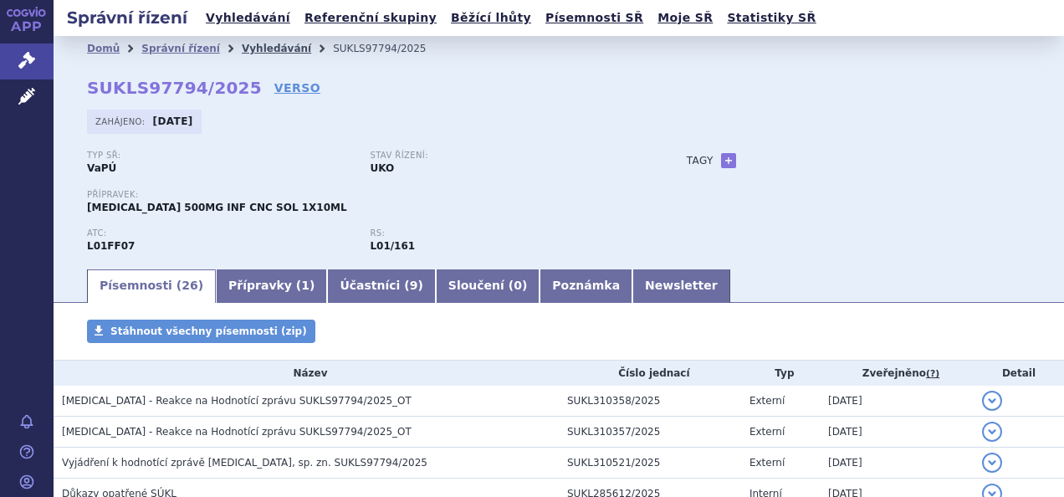
click at [254, 43] on link "Vyhledávání" at bounding box center [276, 49] width 69 height 12
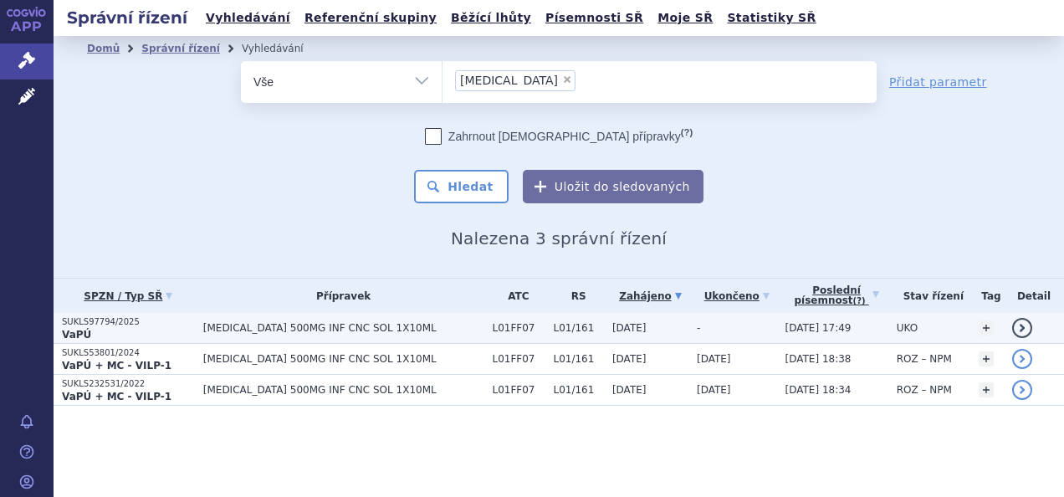
click at [97, 324] on p "SUKLS97794/2025" at bounding box center [128, 322] width 133 height 12
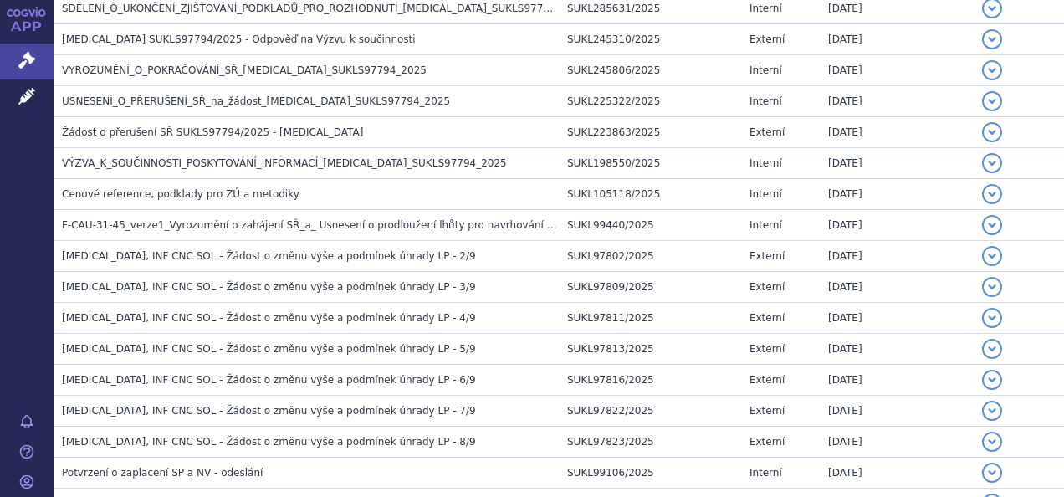
scroll to position [753, 0]
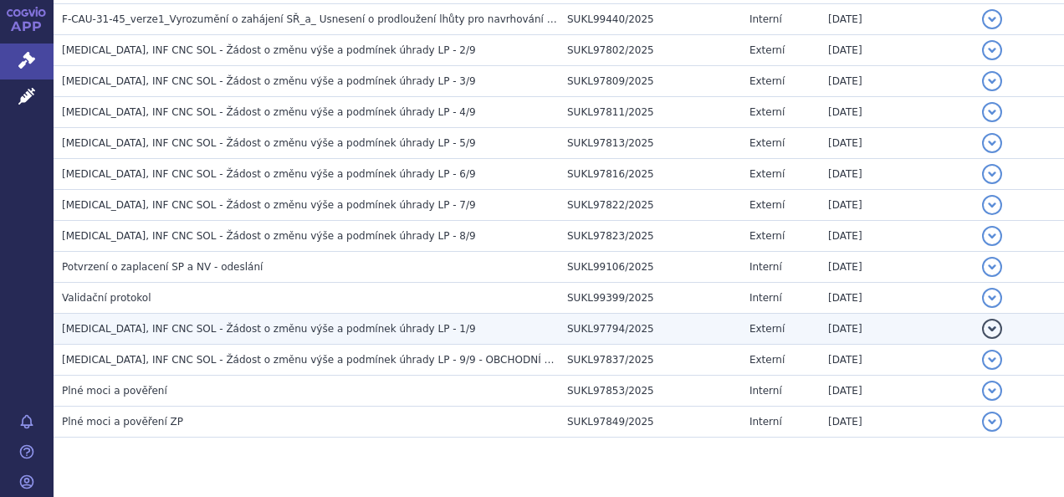
click at [371, 326] on span "[MEDICAL_DATA], INF CNC SOL - Žádost o změnu výše a podmínek úhrady LP - 1/9" at bounding box center [269, 329] width 414 height 12
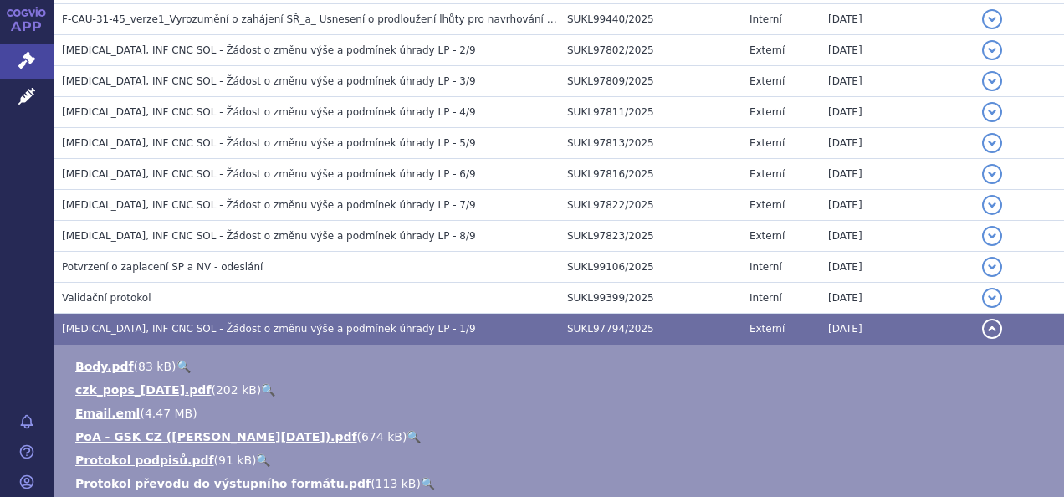
scroll to position [837, 0]
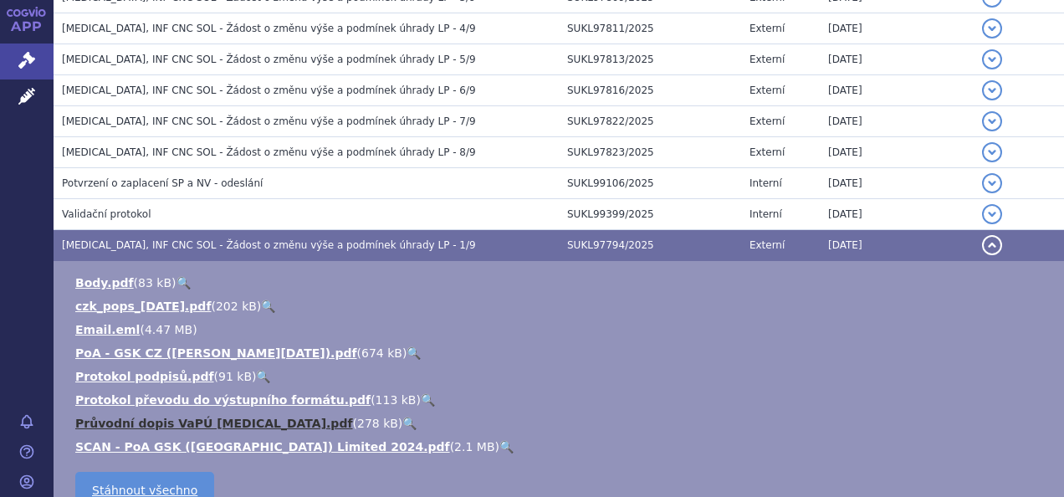
click at [223, 417] on link "Průvodní dopis VaPÚ [MEDICAL_DATA].pdf" at bounding box center [214, 423] width 278 height 13
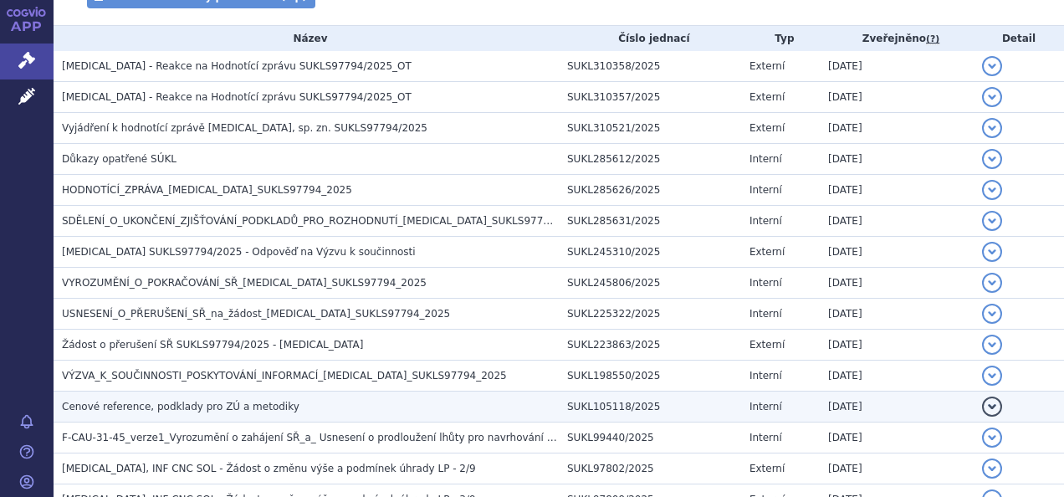
scroll to position [0, 0]
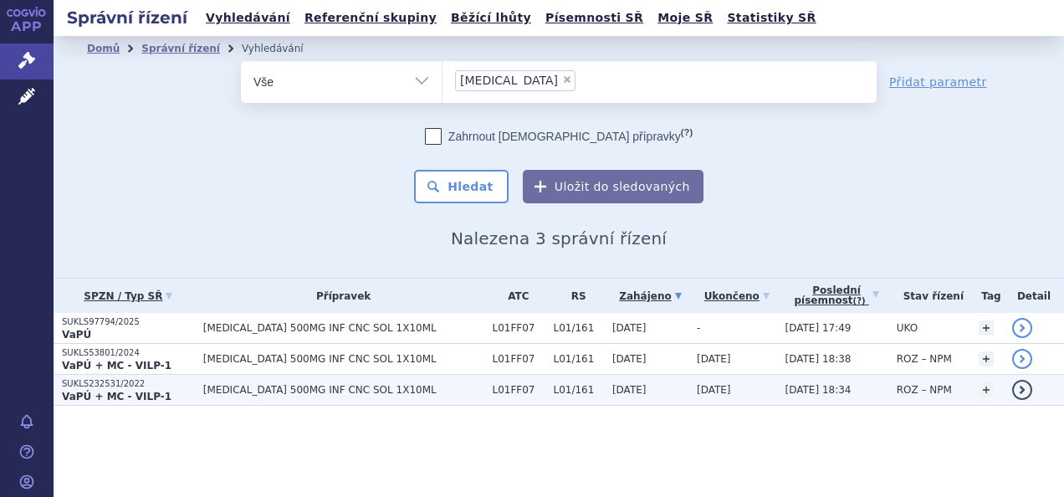
click at [122, 393] on strong "VaPÚ + MC - VILP-1" at bounding box center [117, 397] width 110 height 12
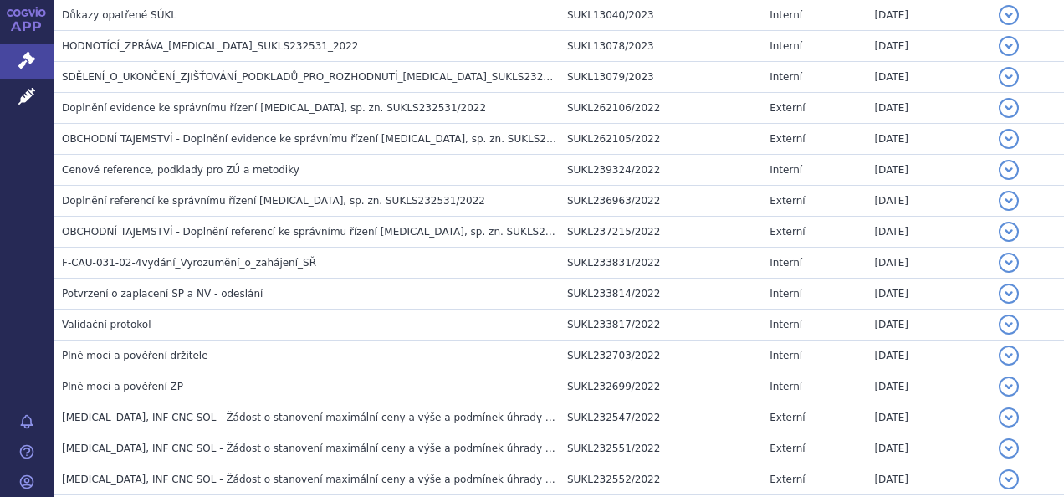
scroll to position [920, 0]
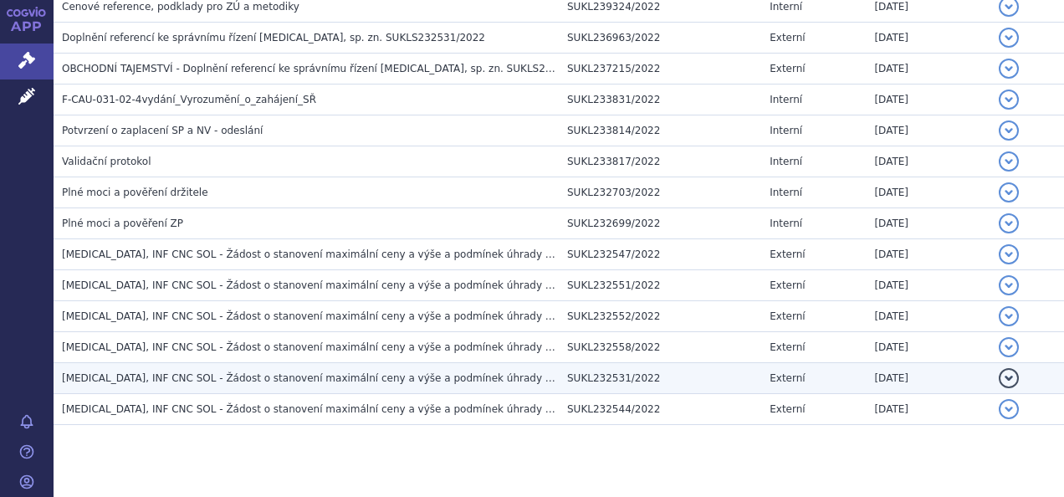
click at [453, 372] on span "[MEDICAL_DATA], INF CNC SOL - Žádost o stanovení maximální ceny a výše a podmín…" at bounding box center [345, 378] width 566 height 12
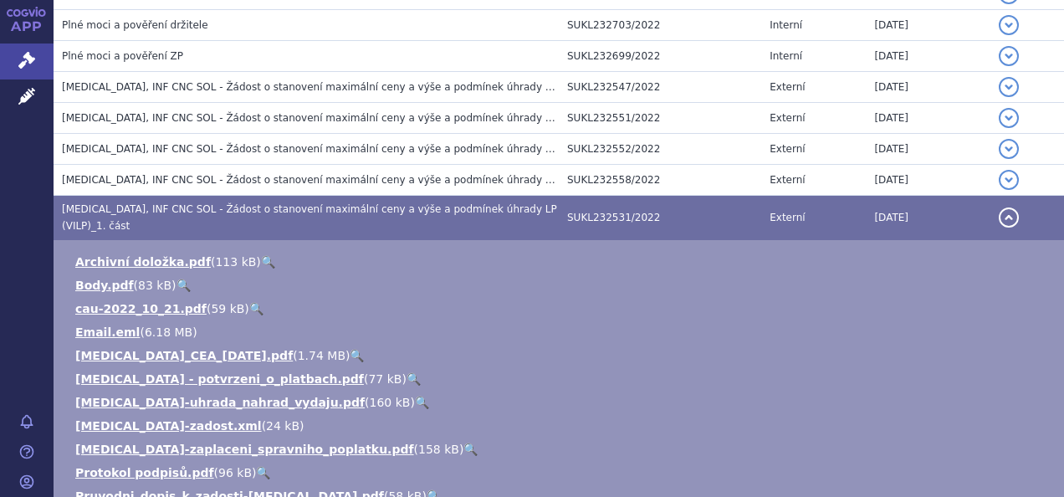
scroll to position [1171, 0]
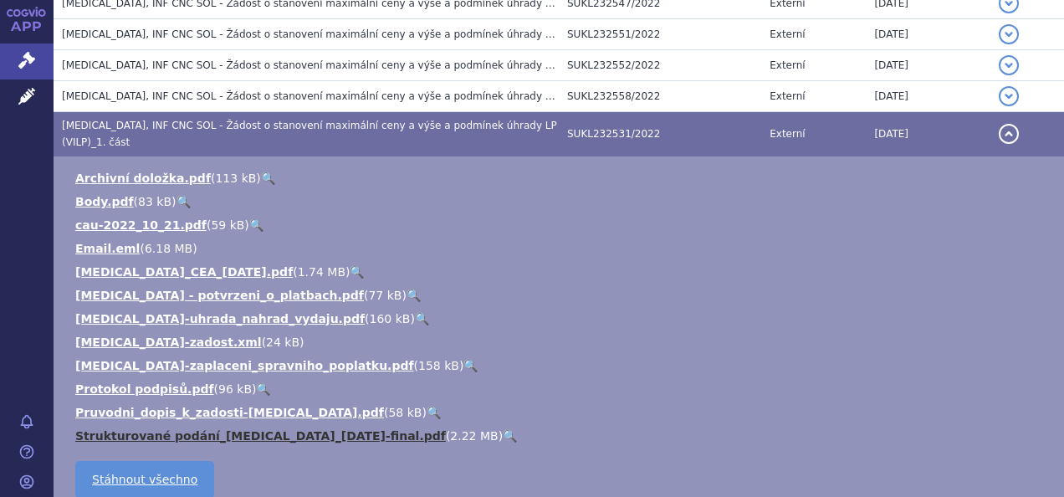
click at [251, 429] on link "Strukturované podání_Jemperli_2022-10-20-final.pdf" at bounding box center [260, 435] width 371 height 13
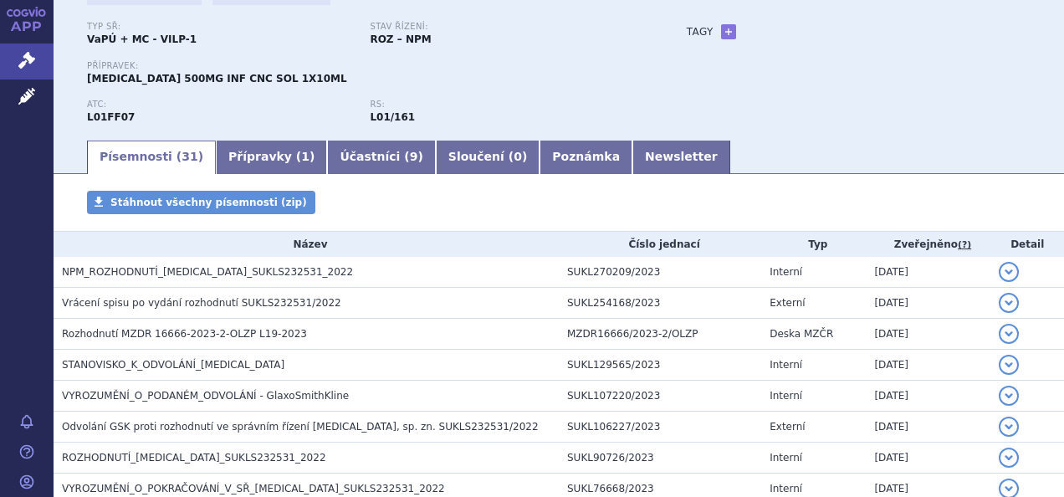
scroll to position [84, 0]
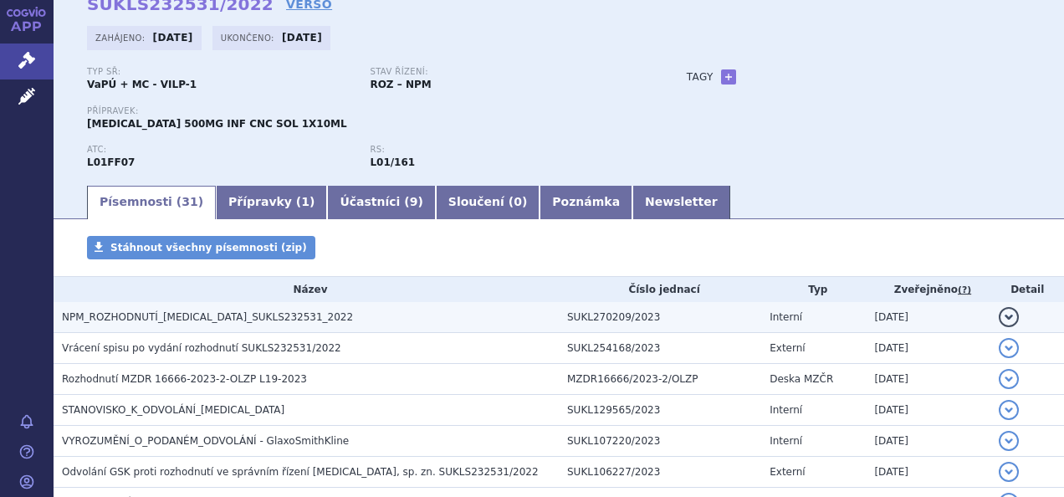
click at [112, 318] on span "NPM_ROZHODNUTÍ_JEMPERLI_SUKLS232531_2022" at bounding box center [207, 317] width 291 height 12
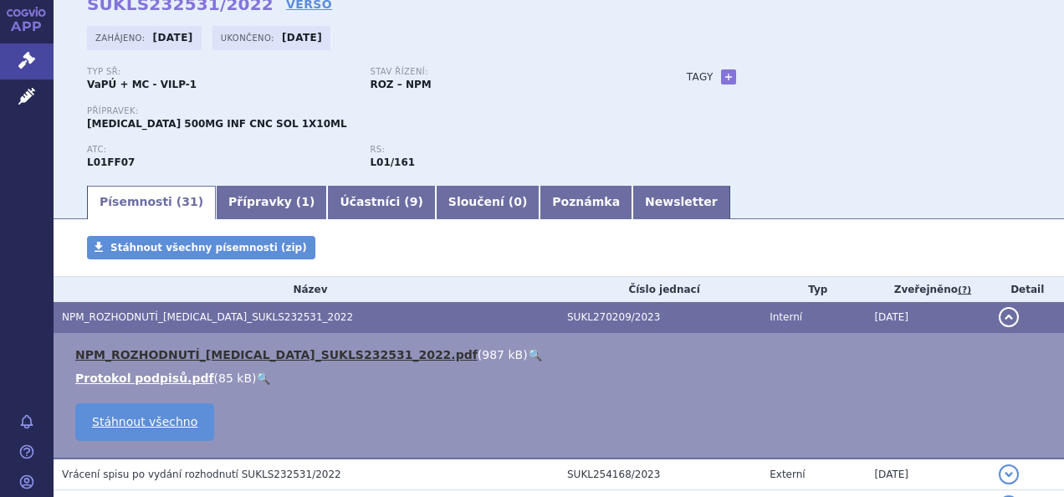
click at [125, 360] on link "NPM_ROZHODNUTÍ_JEMPERLI_SUKLS232531_2022.pdf" at bounding box center [276, 354] width 402 height 13
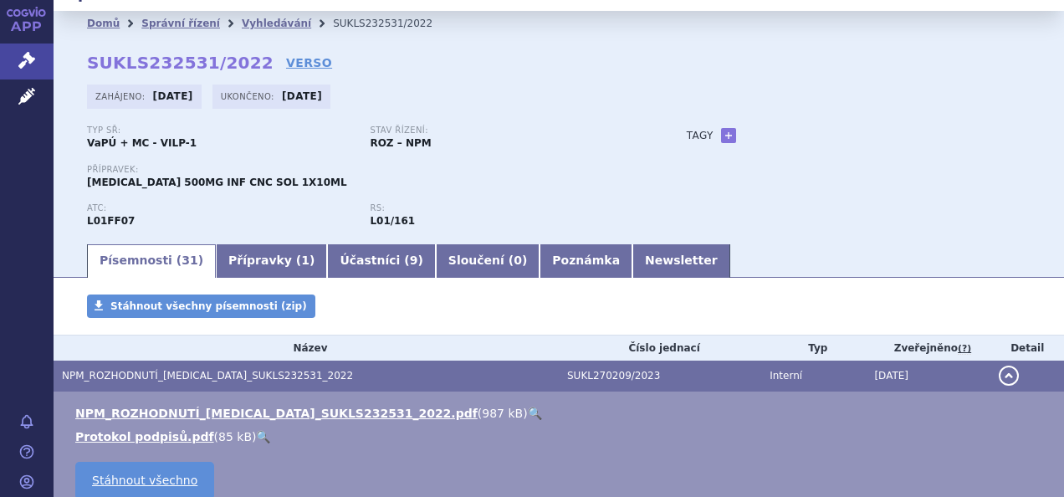
scroll to position [0, 0]
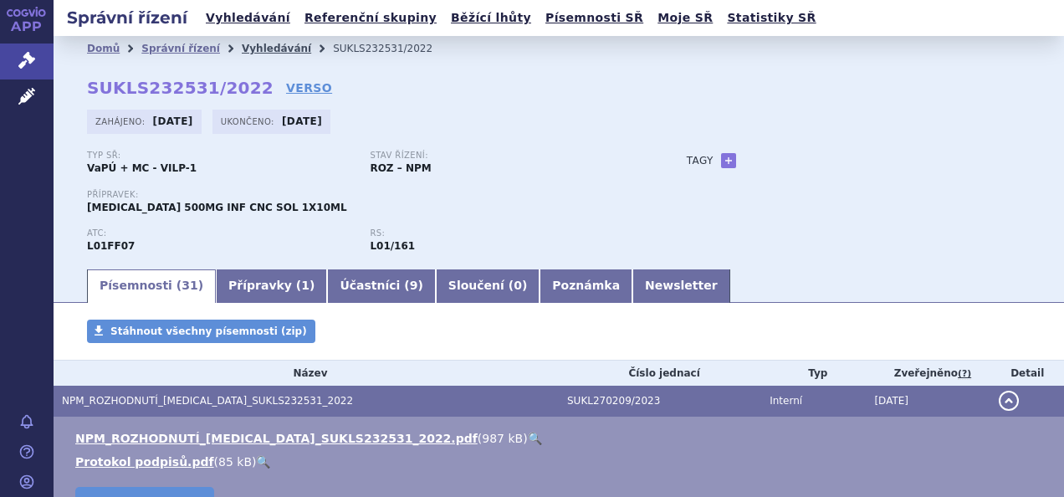
click at [261, 49] on link "Vyhledávání" at bounding box center [276, 49] width 69 height 12
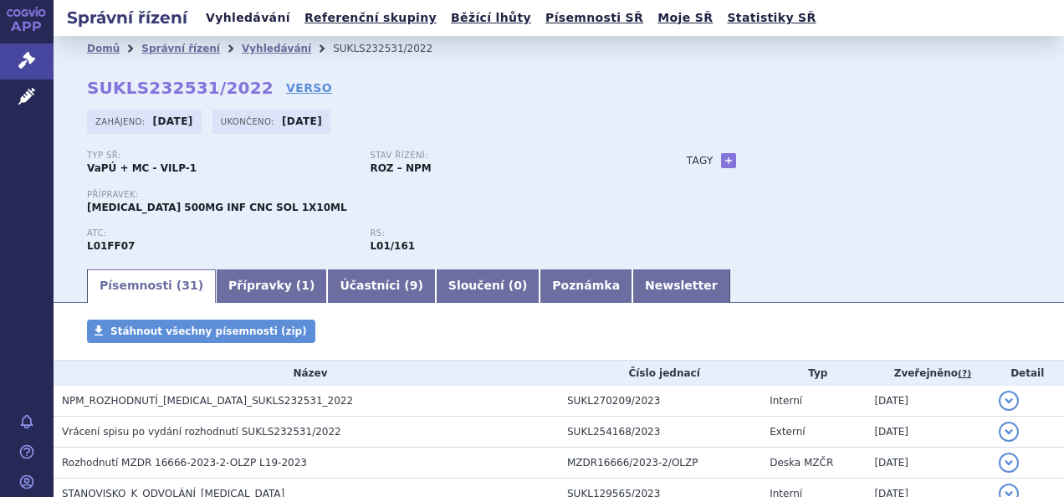
click at [238, 20] on link "Vyhledávání" at bounding box center [248, 18] width 95 height 23
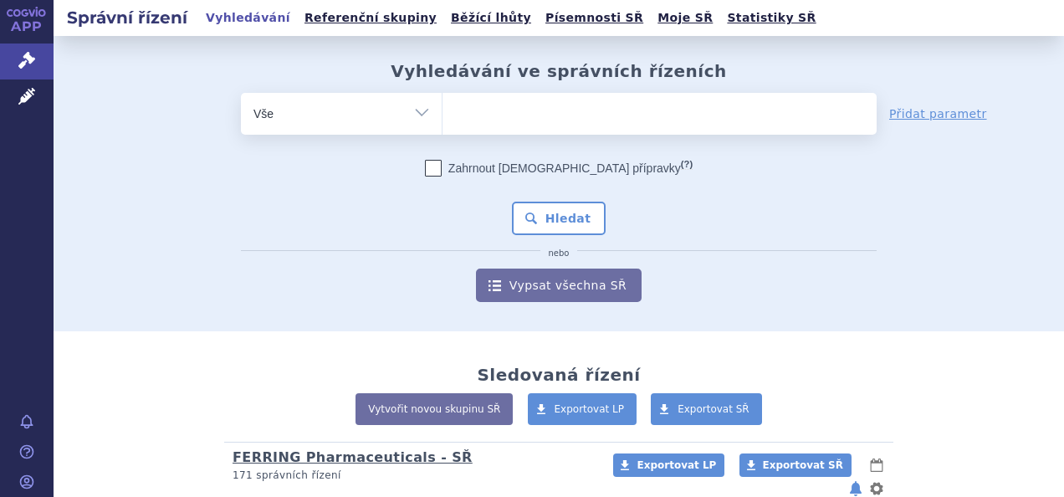
click at [342, 457] on link "FERRING Pharmaceuticals - SŘ" at bounding box center [353, 457] width 240 height 16
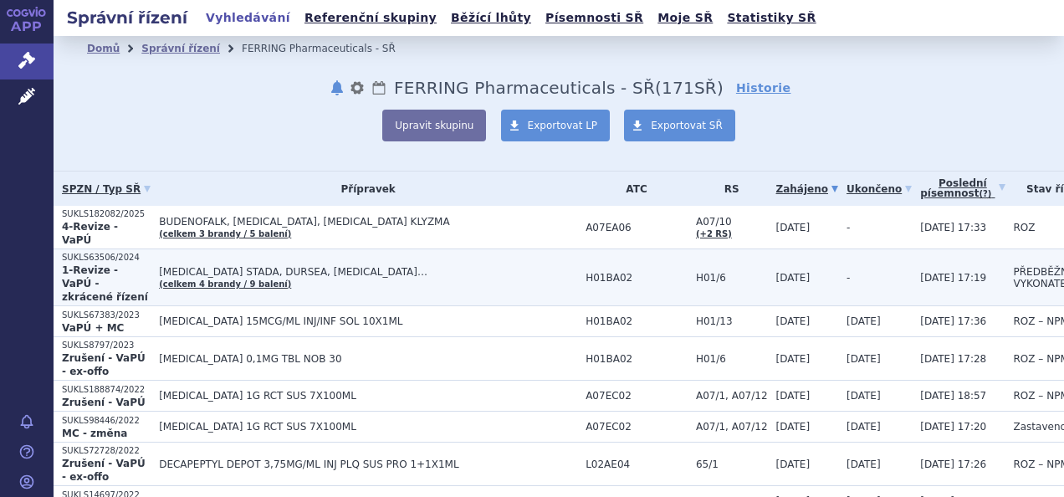
click at [236, 266] on span "[MEDICAL_DATA] STADA, DURSEA, [MEDICAL_DATA]…" at bounding box center [368, 272] width 418 height 12
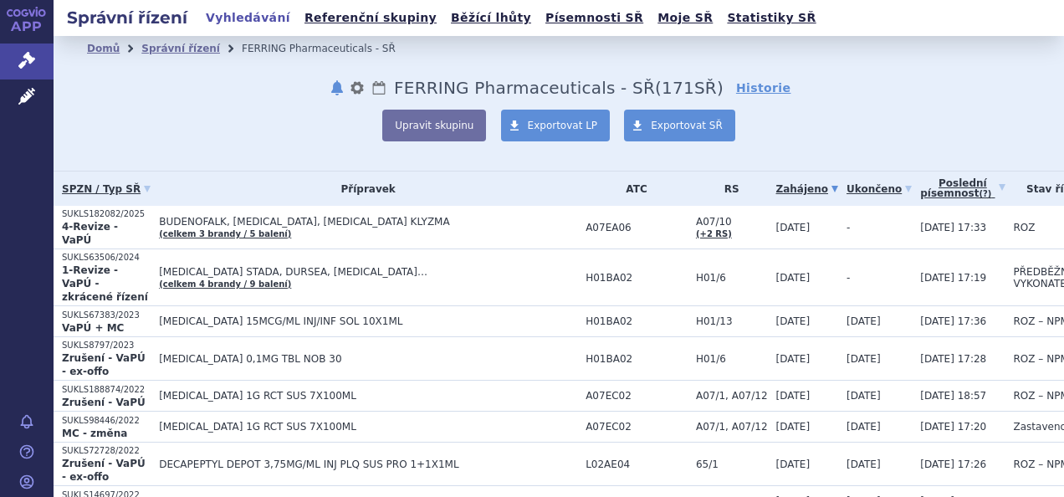
scroll to position [167, 0]
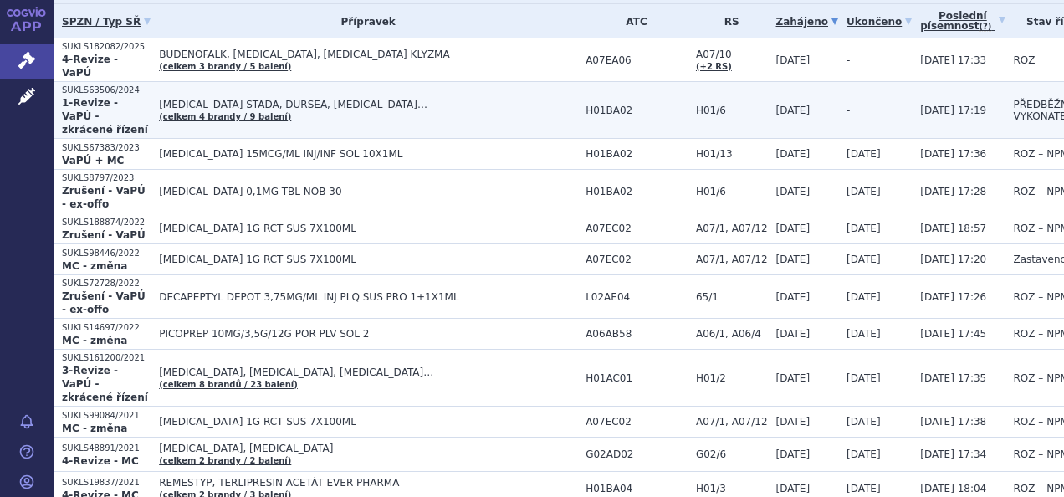
click at [110, 85] on td "SUKLS63506/2024 1-Revize - VaPÚ - zkrácené řízení" at bounding box center [102, 110] width 97 height 57
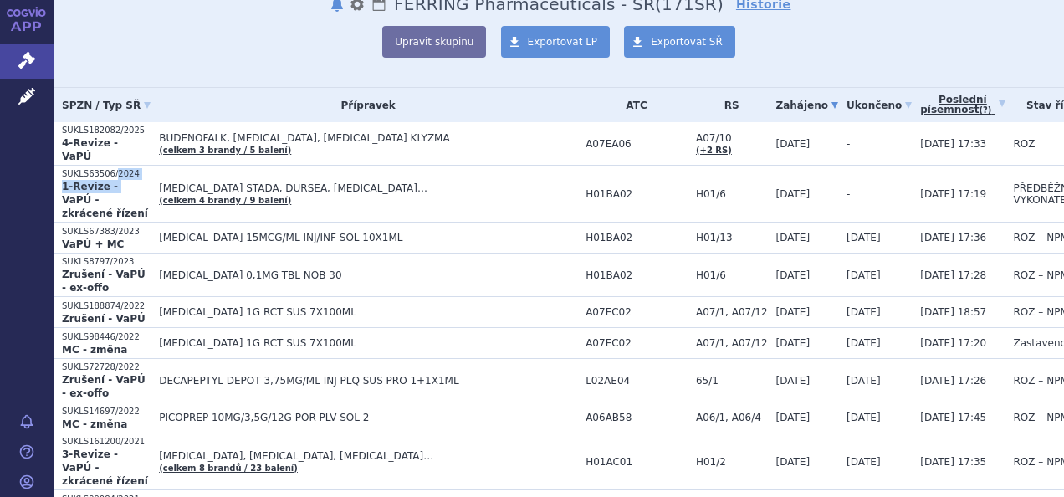
scroll to position [0, 0]
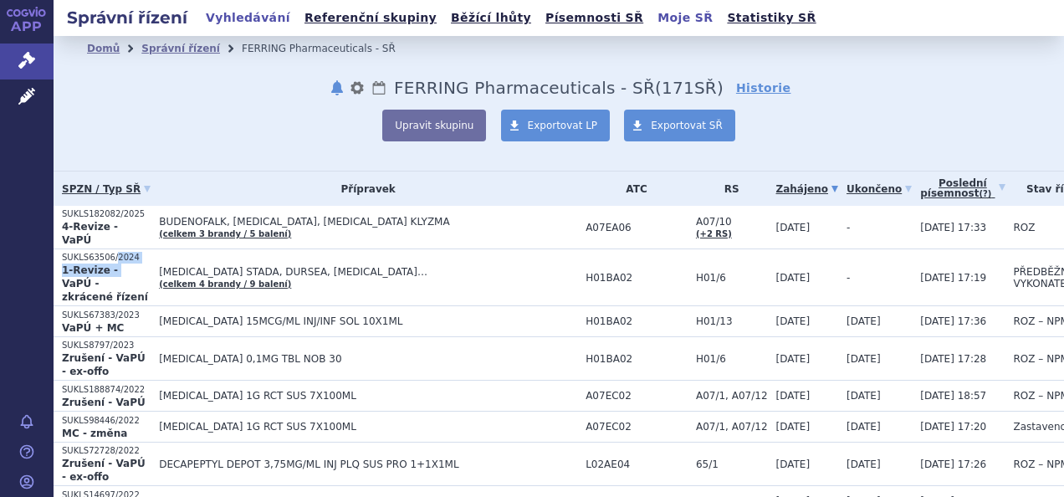
click at [653, 22] on link "Moje SŘ" at bounding box center [685, 18] width 65 height 23
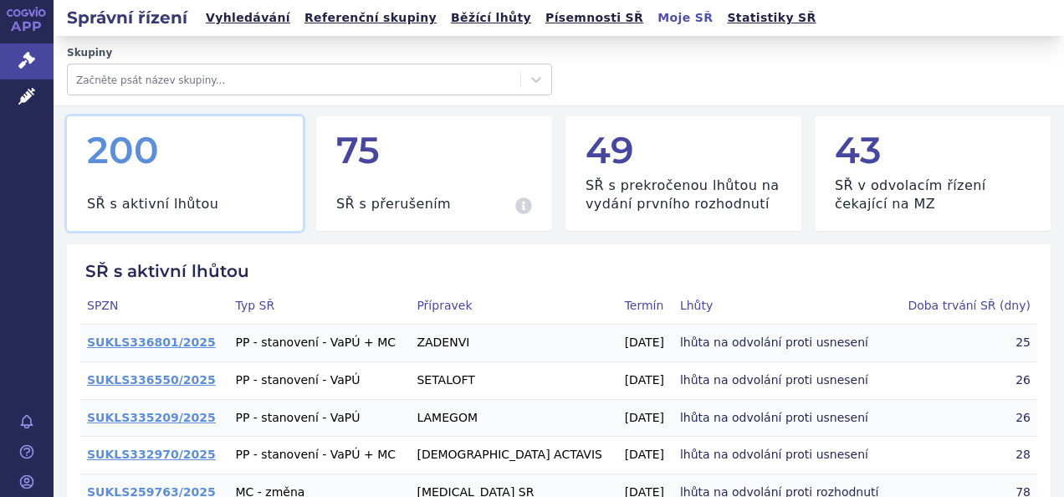
click at [216, 23] on link "Vyhledávání" at bounding box center [248, 18] width 95 height 23
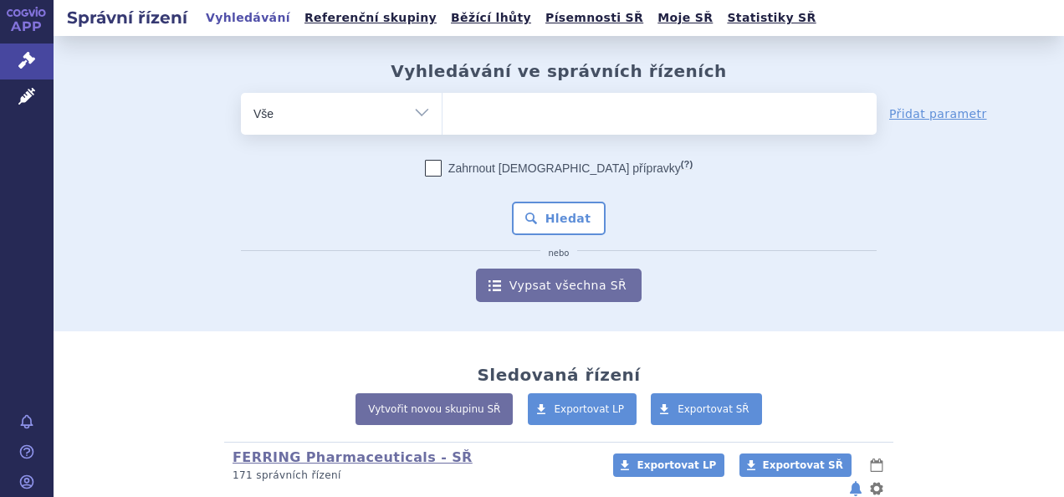
click at [915, 116] on link "Přidat parametr" at bounding box center [938, 113] width 98 height 17
select select "filter-file-number"
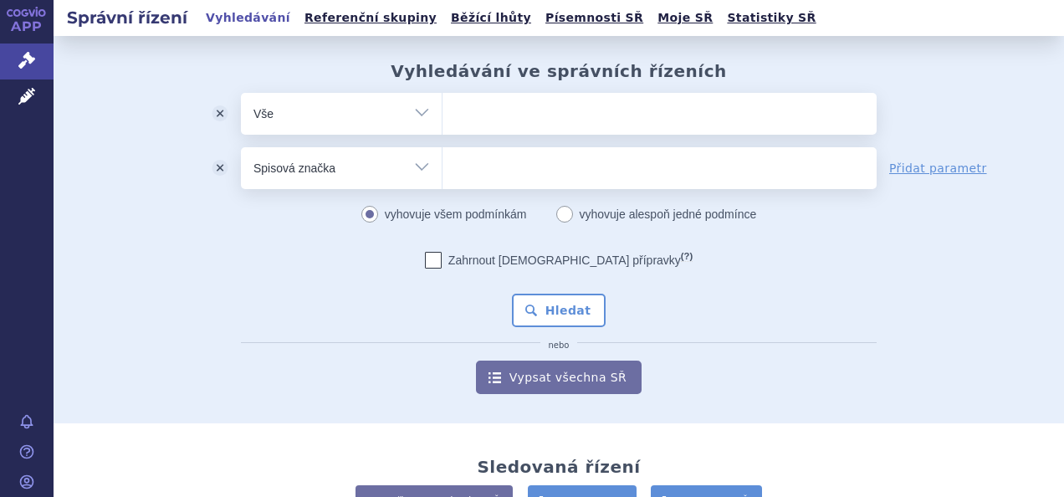
click at [213, 168] on button "odstranit" at bounding box center [220, 168] width 42 height 42
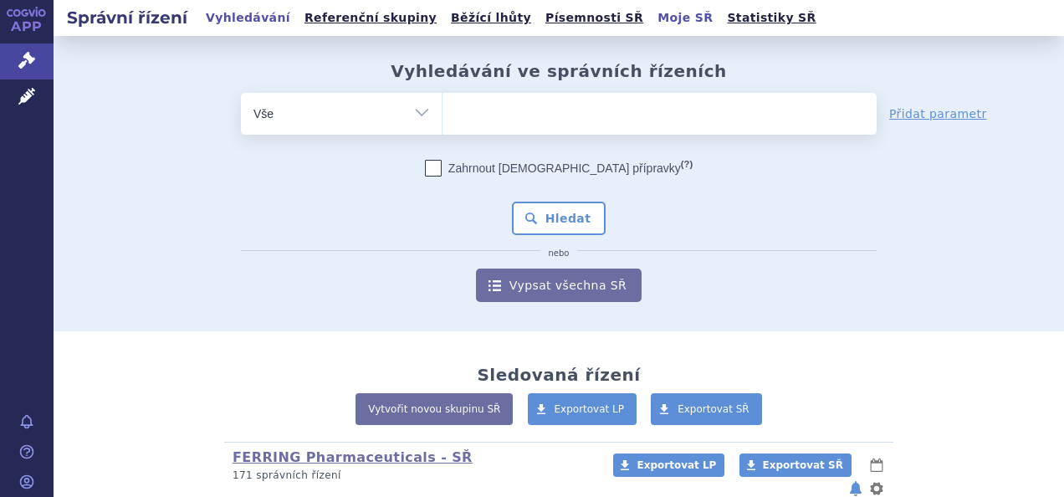
click at [653, 18] on link "Moje SŘ" at bounding box center [685, 18] width 65 height 23
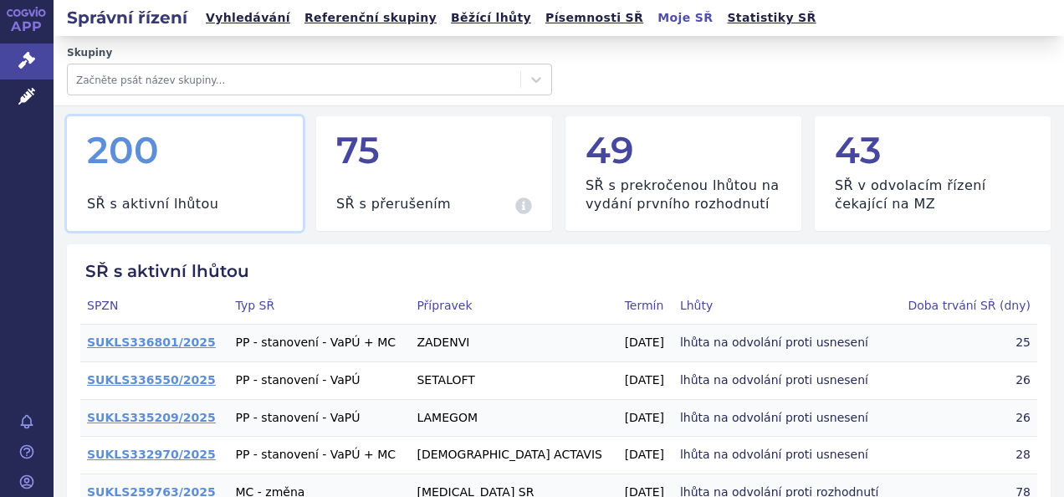
click at [226, 17] on link "Vyhledávání" at bounding box center [248, 18] width 95 height 23
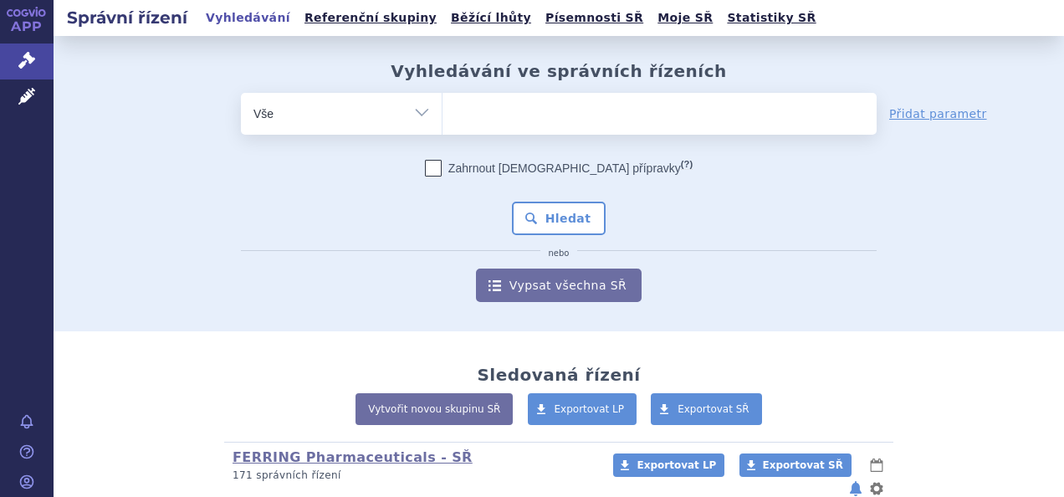
scroll to position [84, 0]
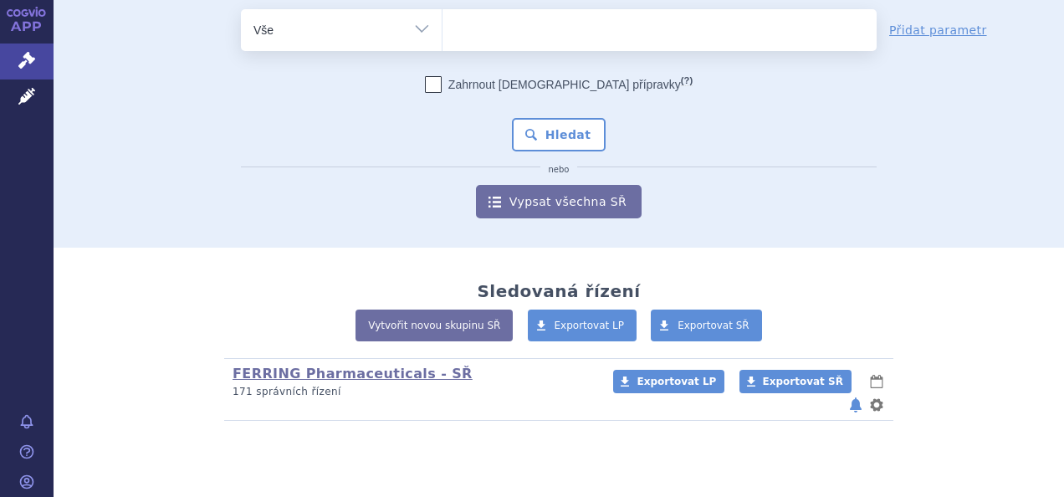
click at [853, 395] on button "notifikace" at bounding box center [856, 405] width 17 height 20
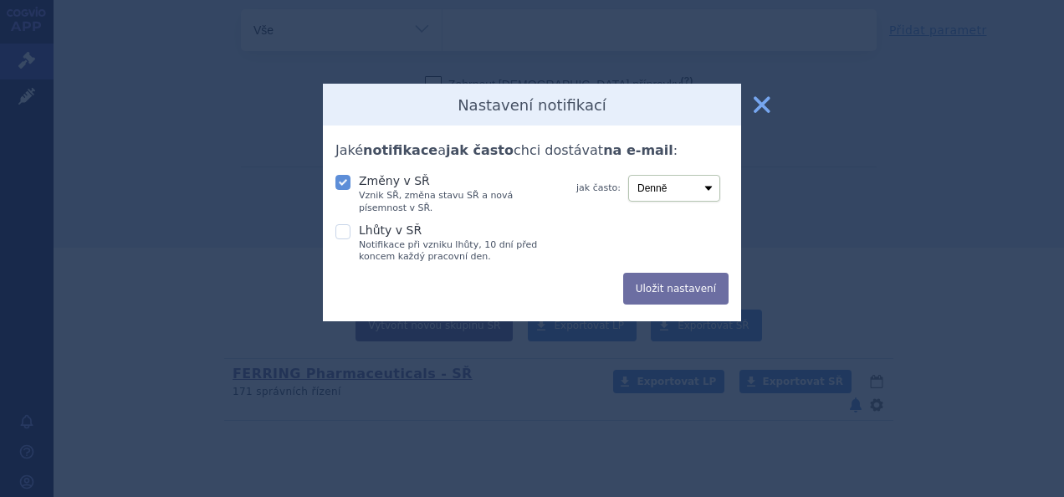
click at [763, 108] on button "zavřít" at bounding box center [761, 104] width 33 height 33
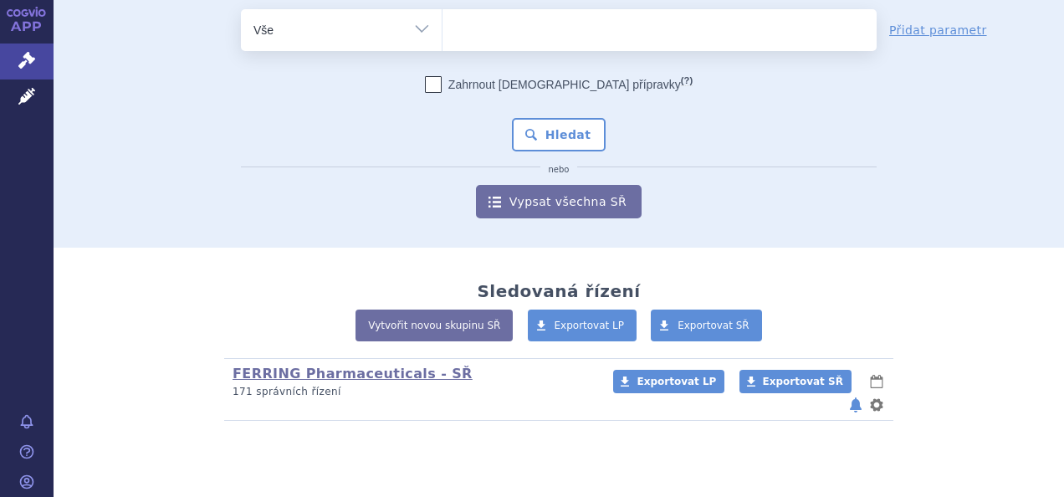
scroll to position [0, 0]
